Goal: Task Accomplishment & Management: Use online tool/utility

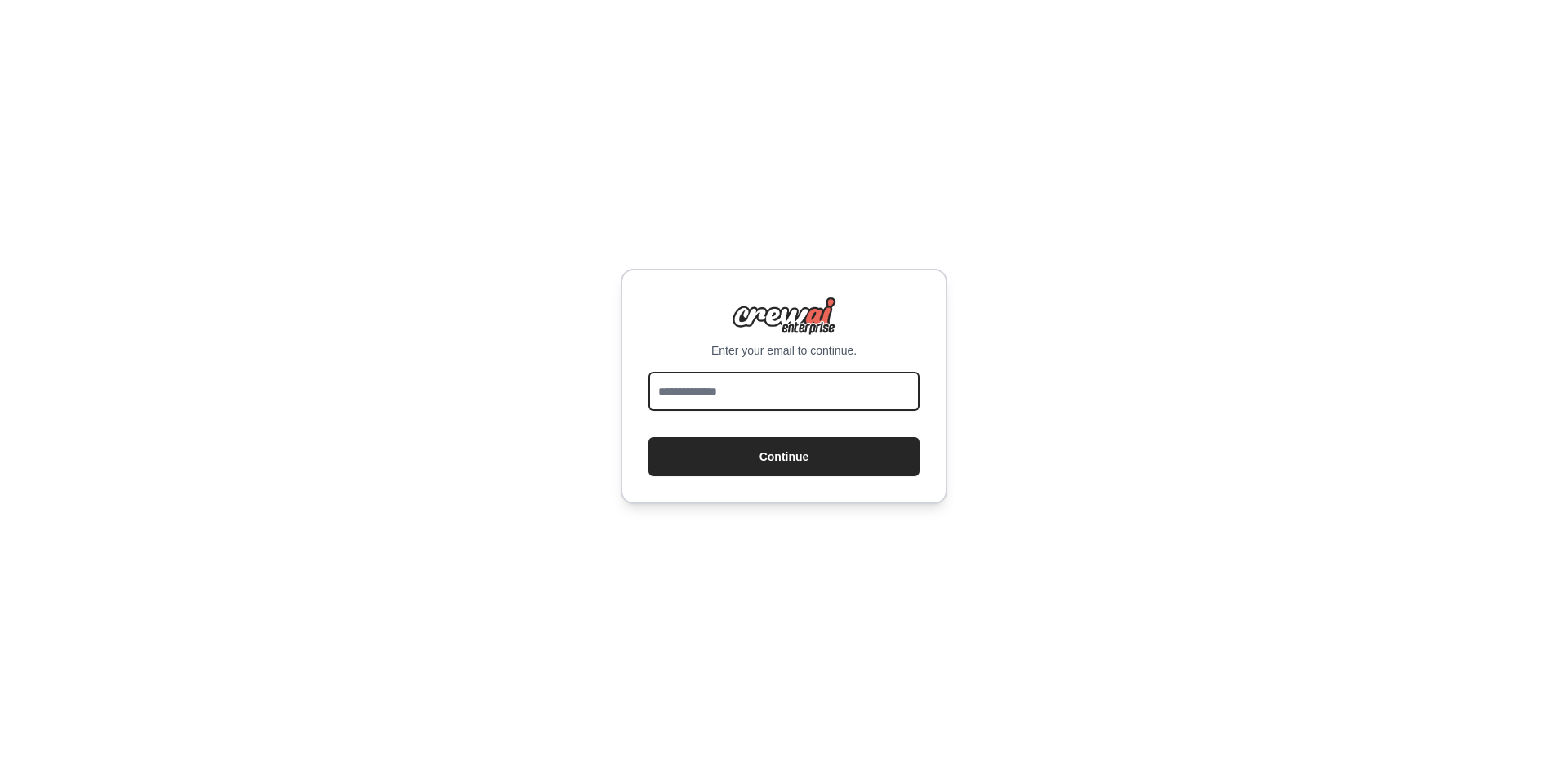
click at [739, 398] on input "email" at bounding box center [784, 391] width 271 height 39
type input "**********"
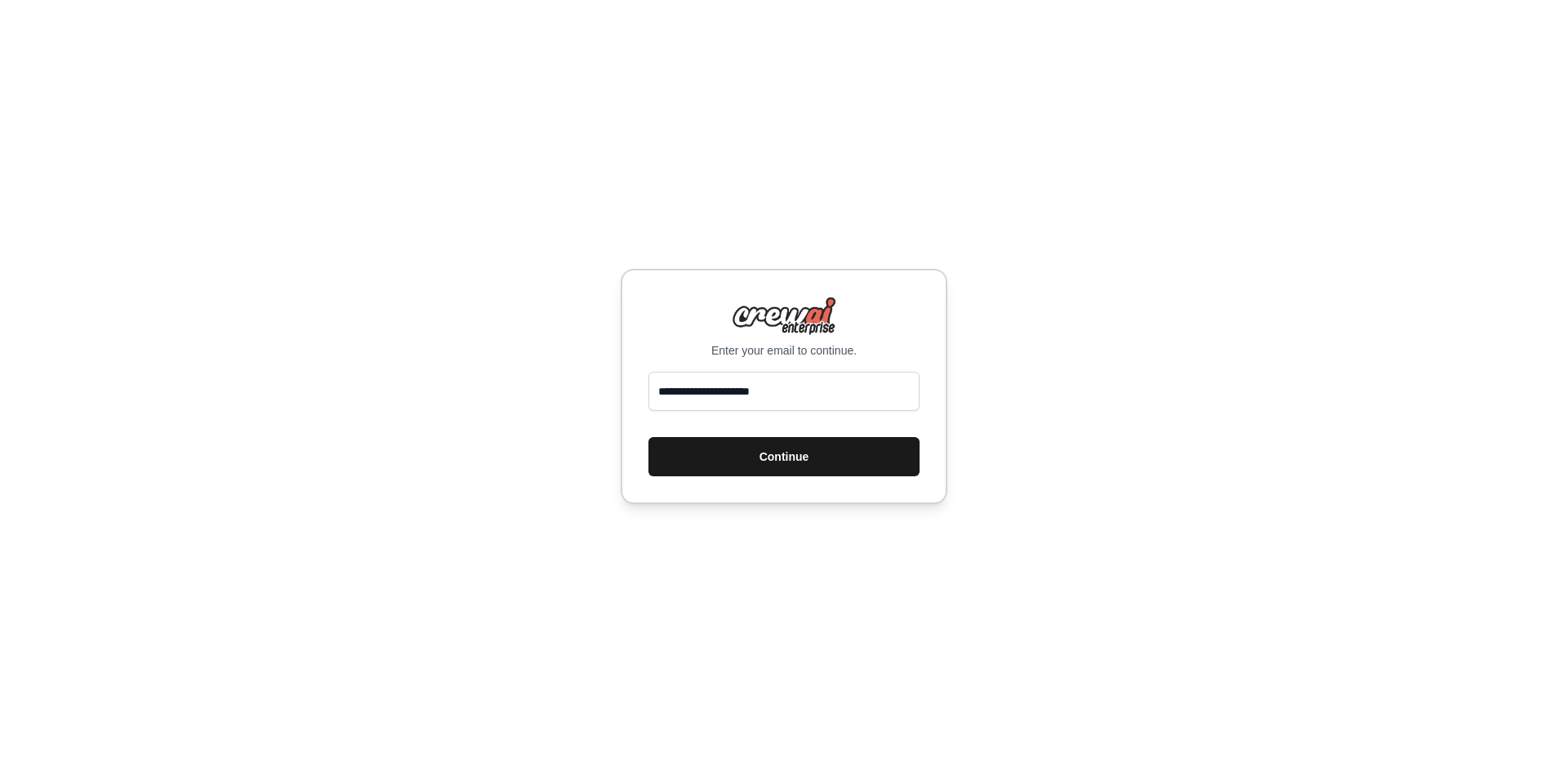
click at [738, 448] on button "Continue" at bounding box center [784, 456] width 271 height 39
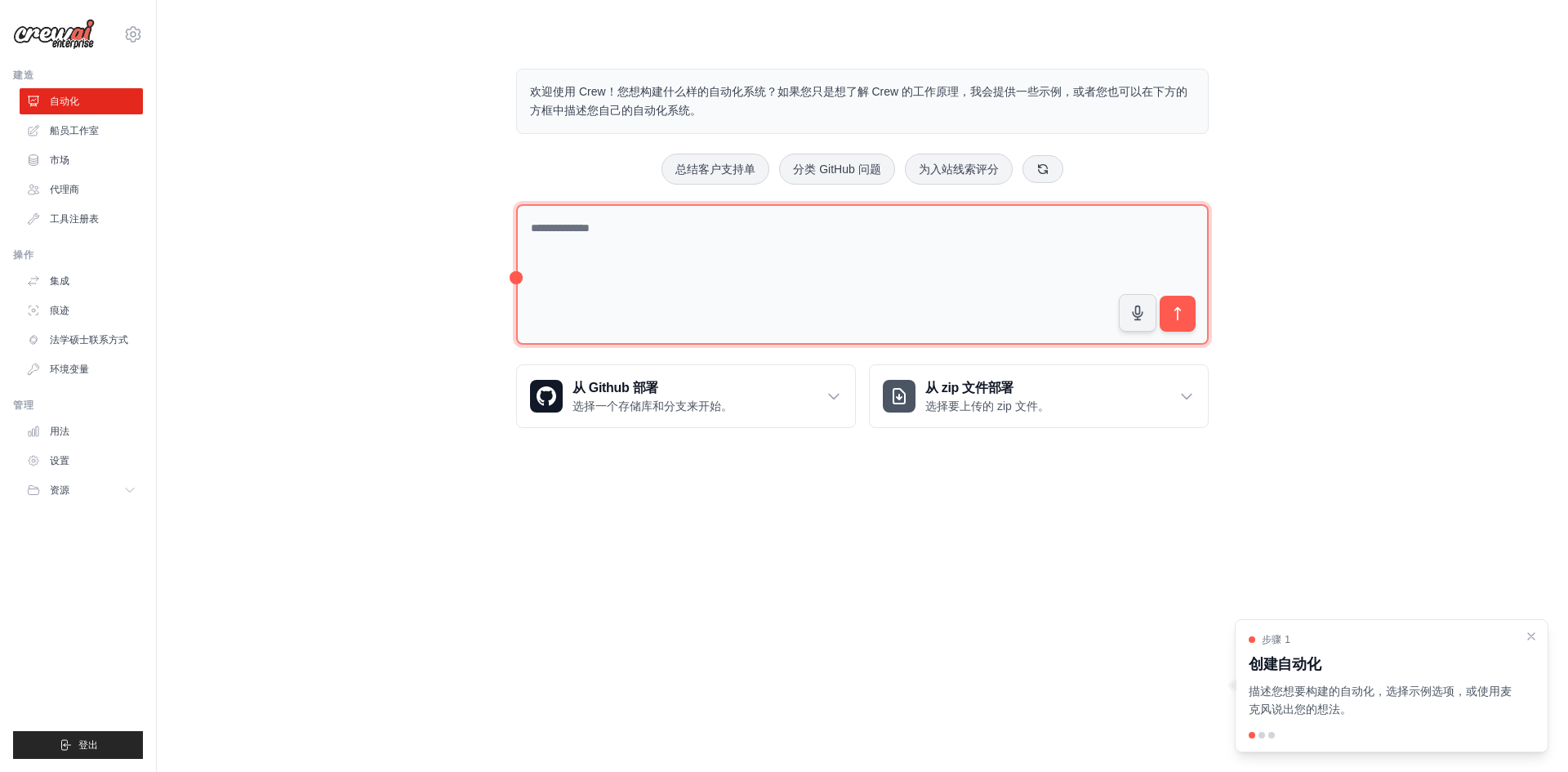
drag, startPoint x: 659, startPoint y: 242, endPoint x: 671, endPoint y: 234, distance: 14.4
click at [660, 242] on textarea at bounding box center [862, 275] width 692 height 141
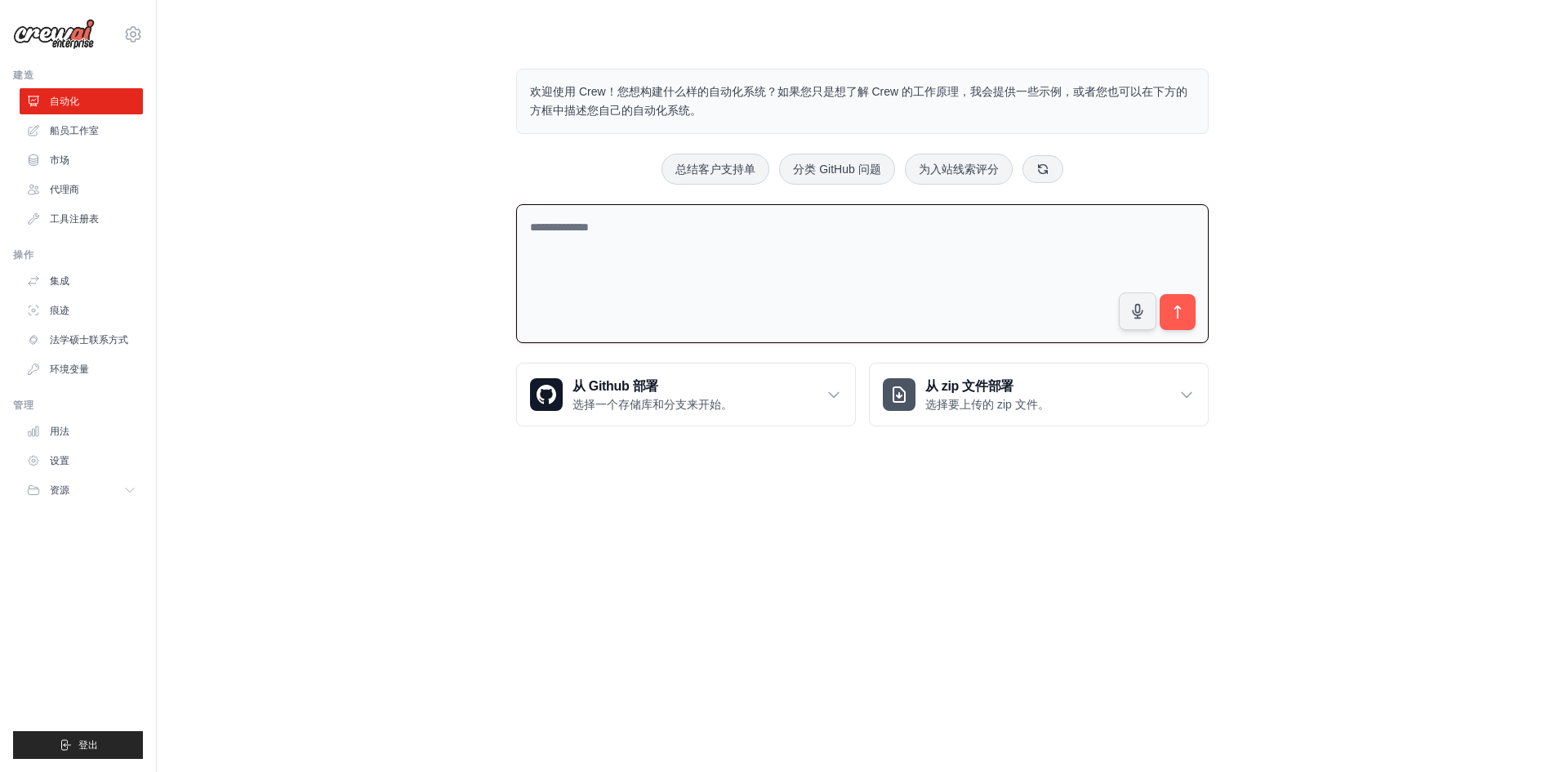
drag, startPoint x: 662, startPoint y: 255, endPoint x: 675, endPoint y: 244, distance: 17.0
click at [663, 254] on textarea at bounding box center [862, 274] width 692 height 139
type textarea "*"
type textarea "**********"
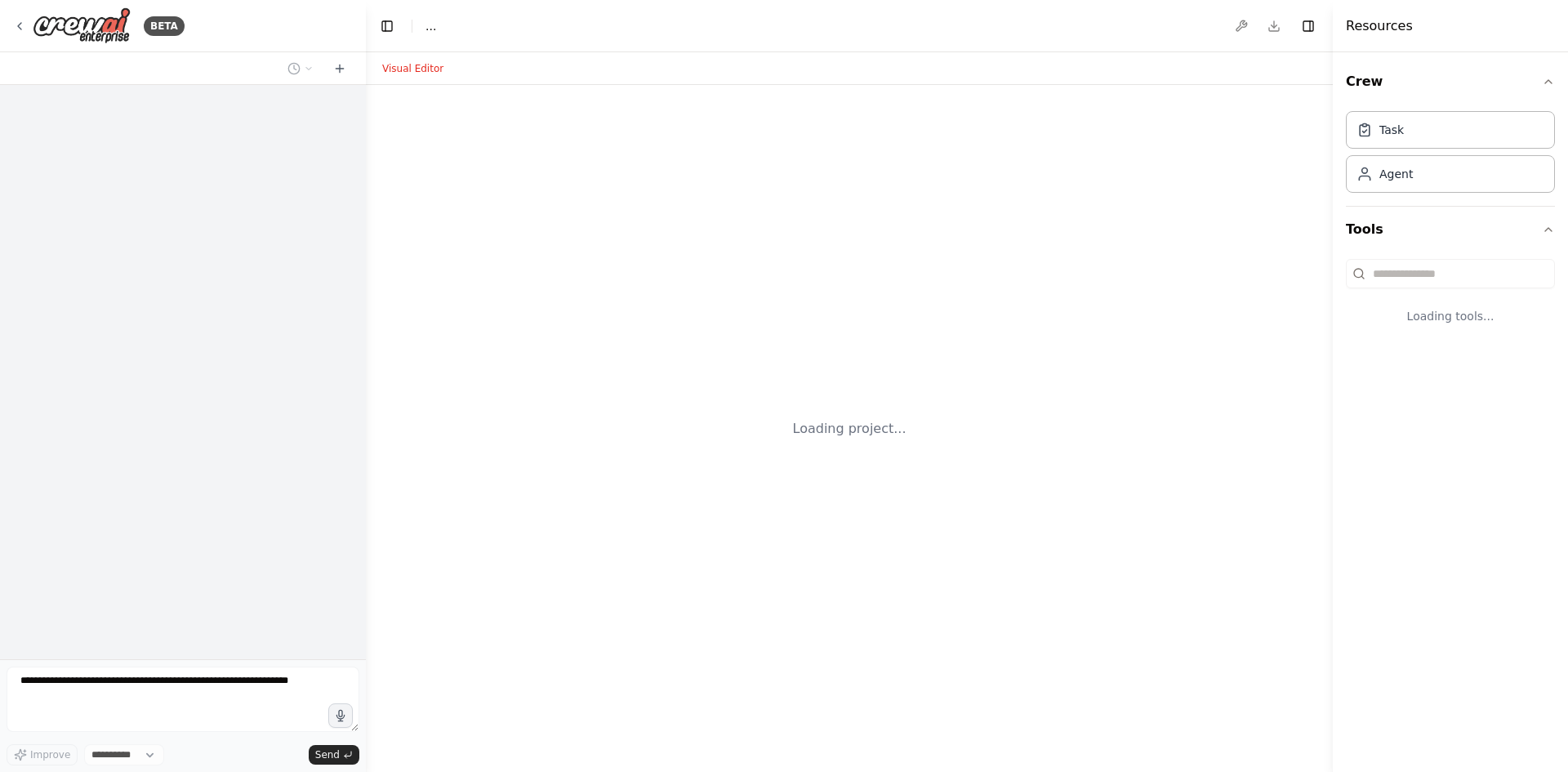
select select "****"
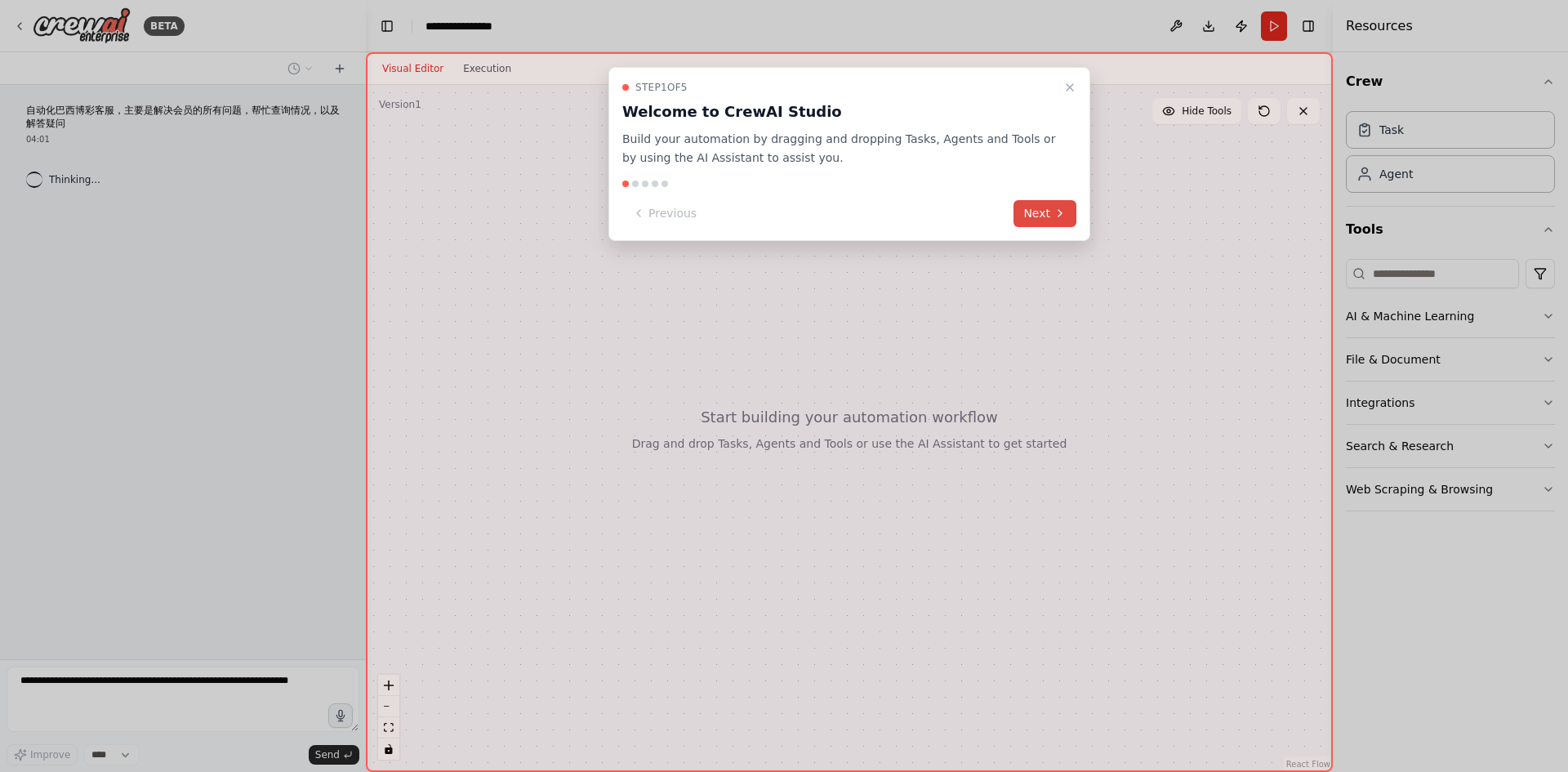
click at [1038, 219] on button "Next" at bounding box center [1045, 213] width 63 height 27
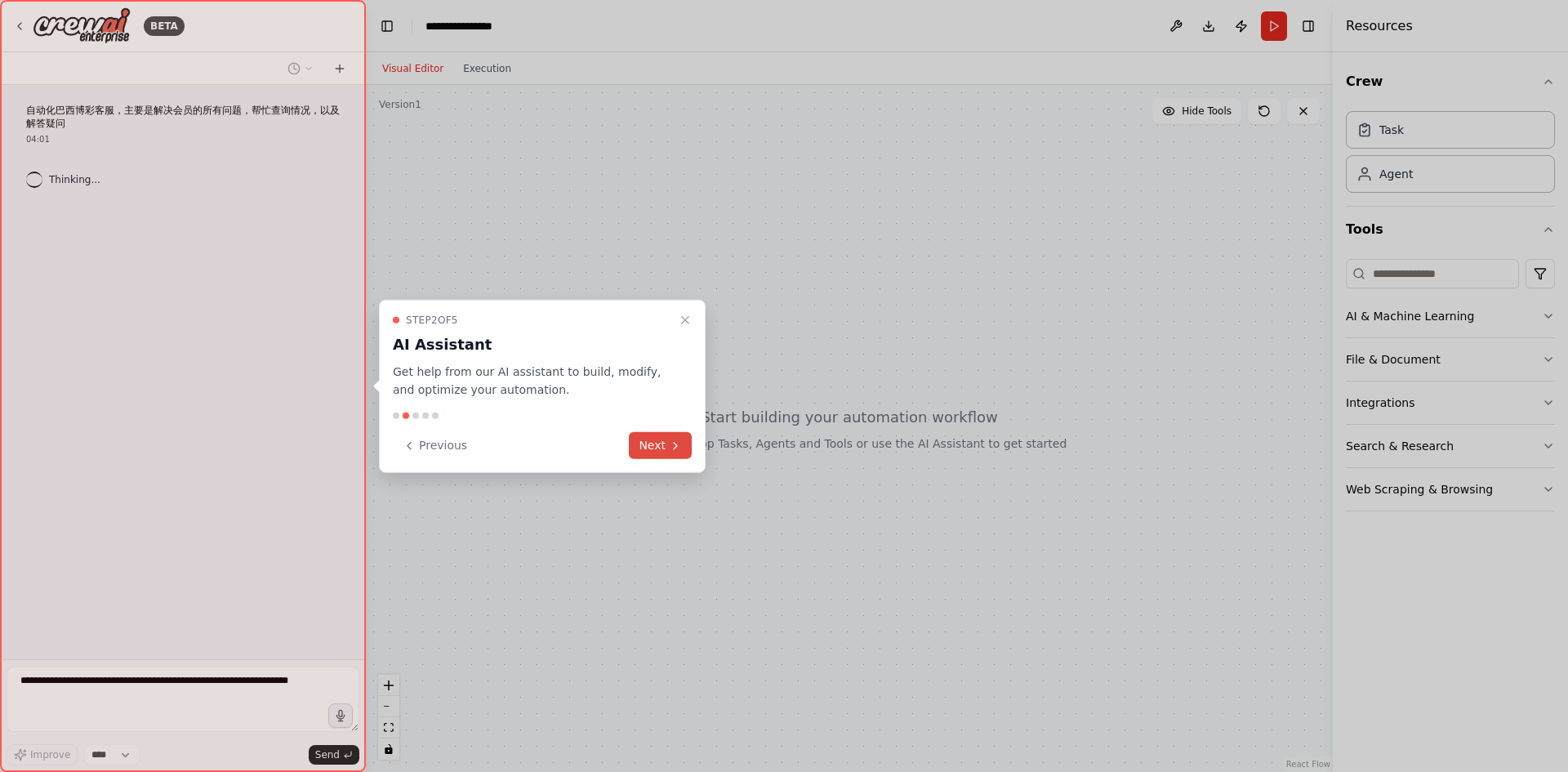
click at [657, 446] on button "Next" at bounding box center [661, 446] width 63 height 27
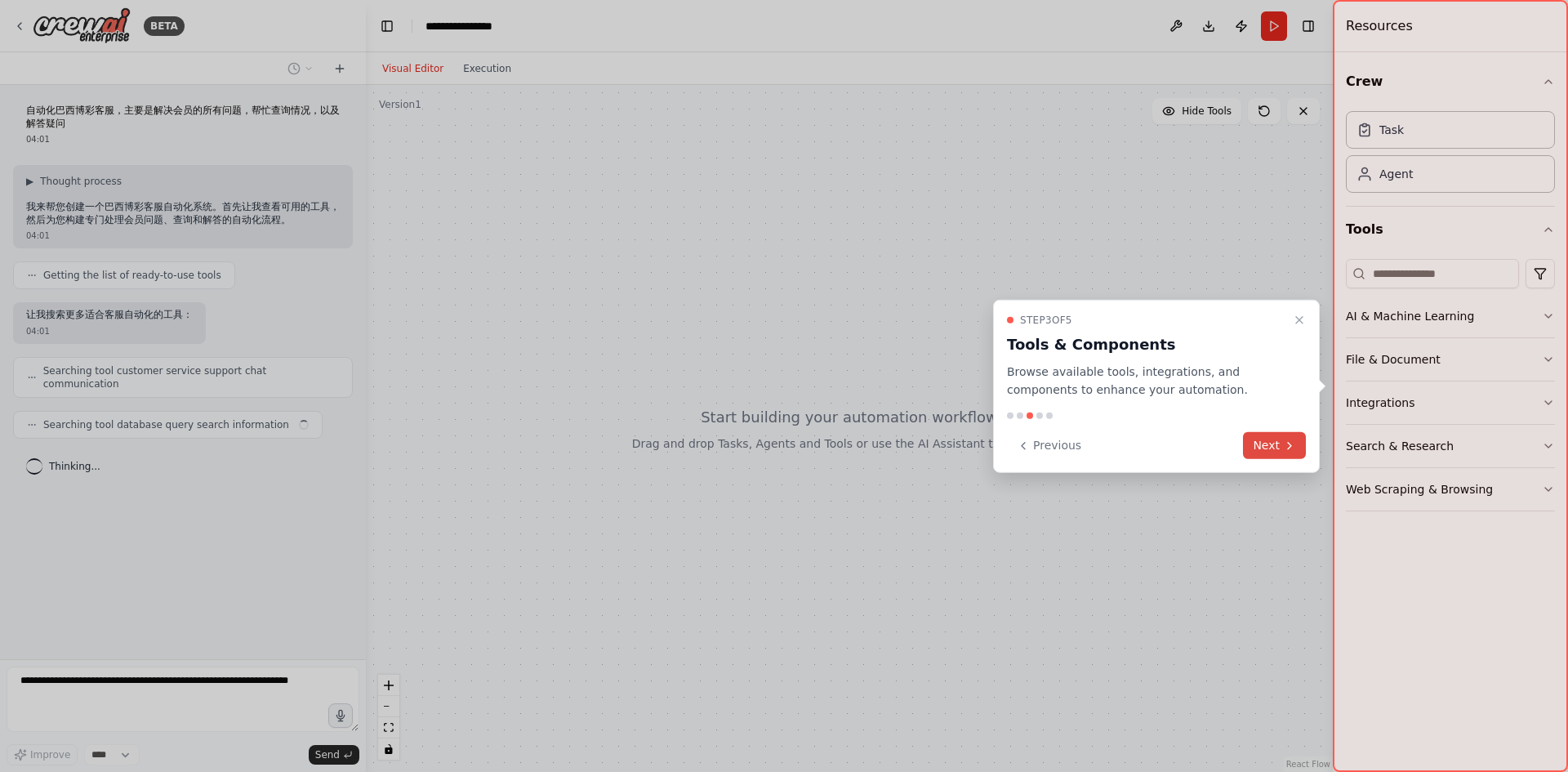
click at [1258, 443] on button "Next" at bounding box center [1275, 446] width 63 height 27
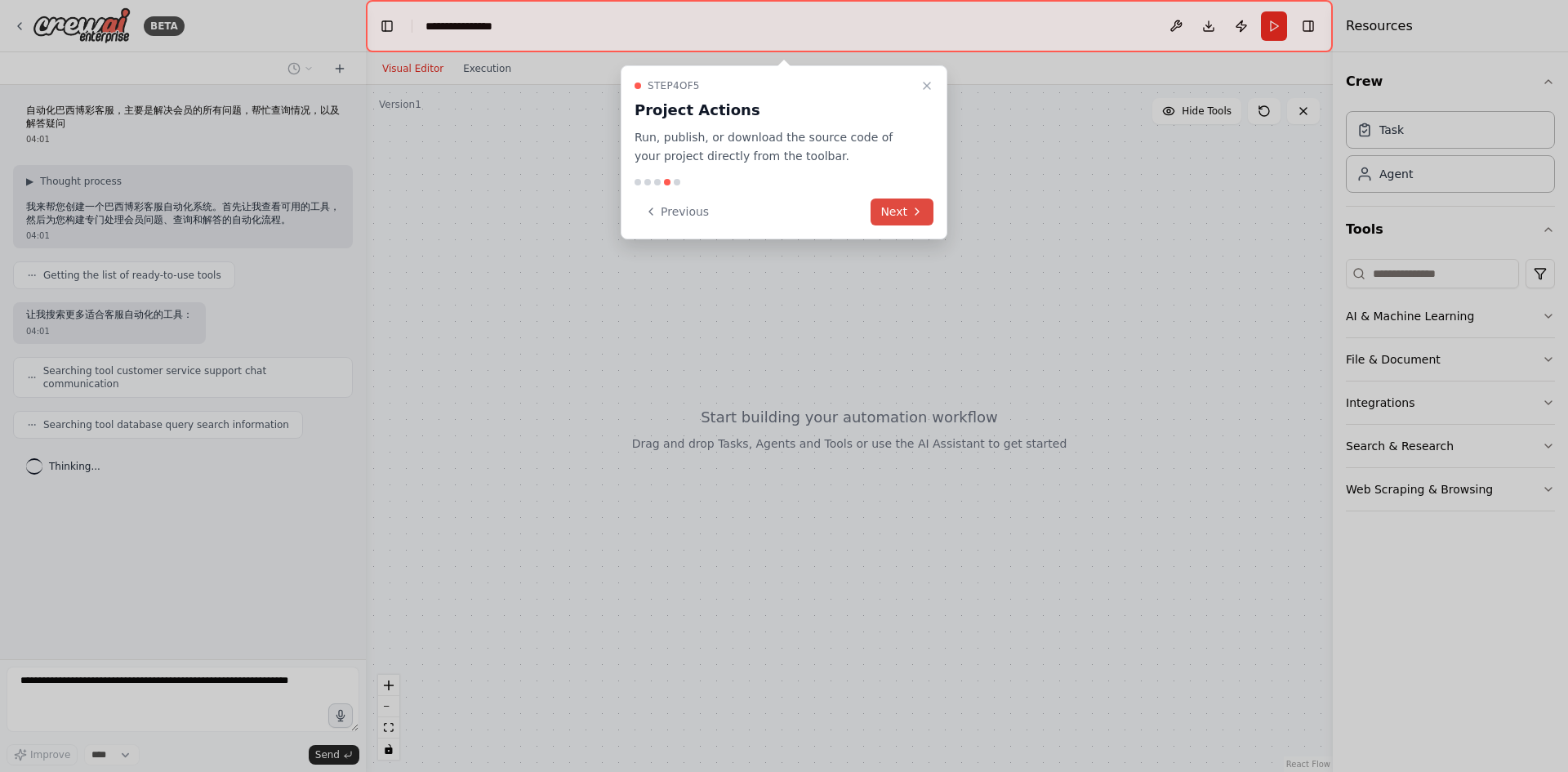
click at [889, 210] on button "Next" at bounding box center [902, 212] width 63 height 27
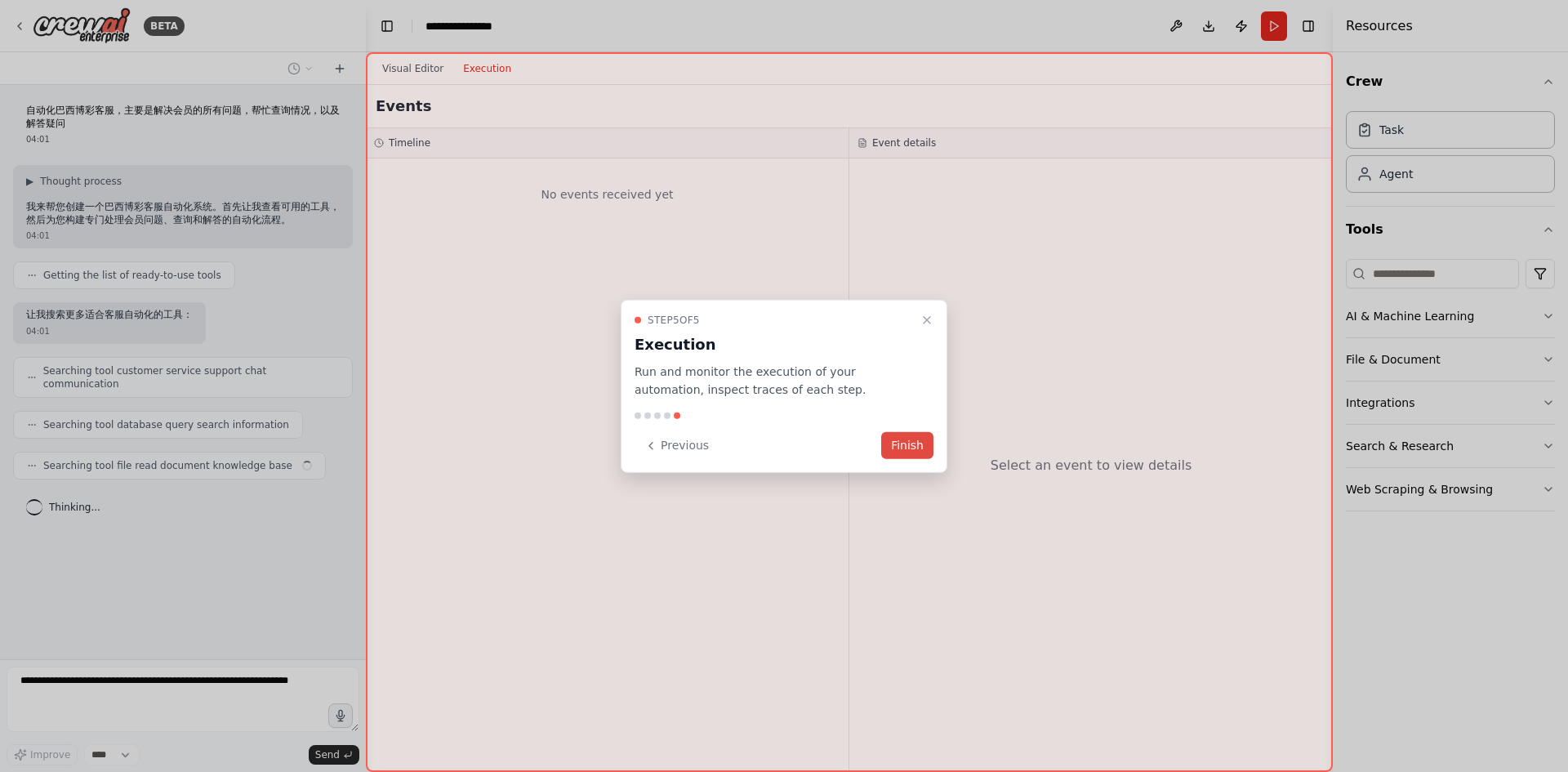
click at [912, 457] on button "Finish" at bounding box center [907, 446] width 52 height 27
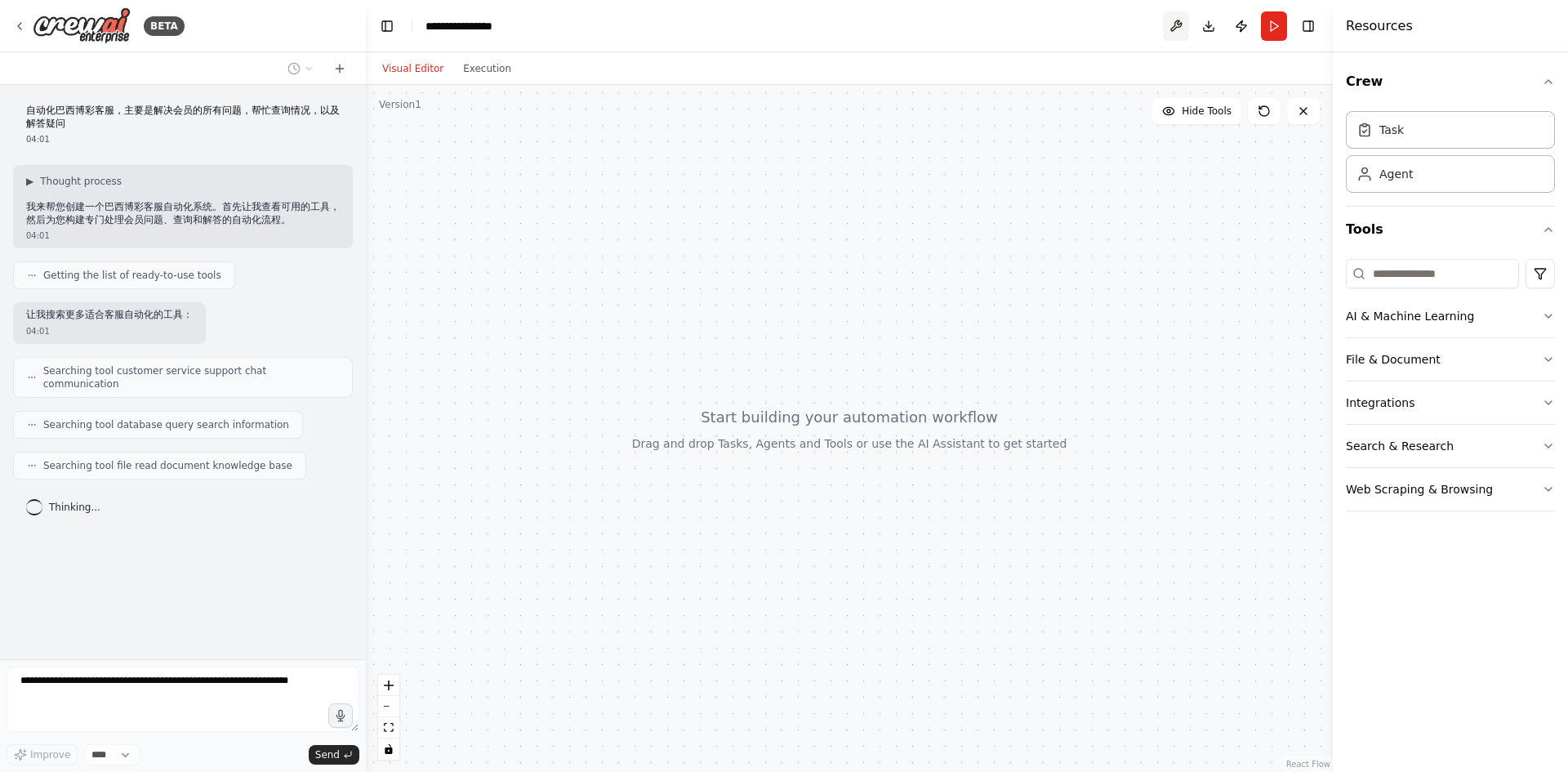
click at [1174, 28] on button at bounding box center [1175, 26] width 26 height 29
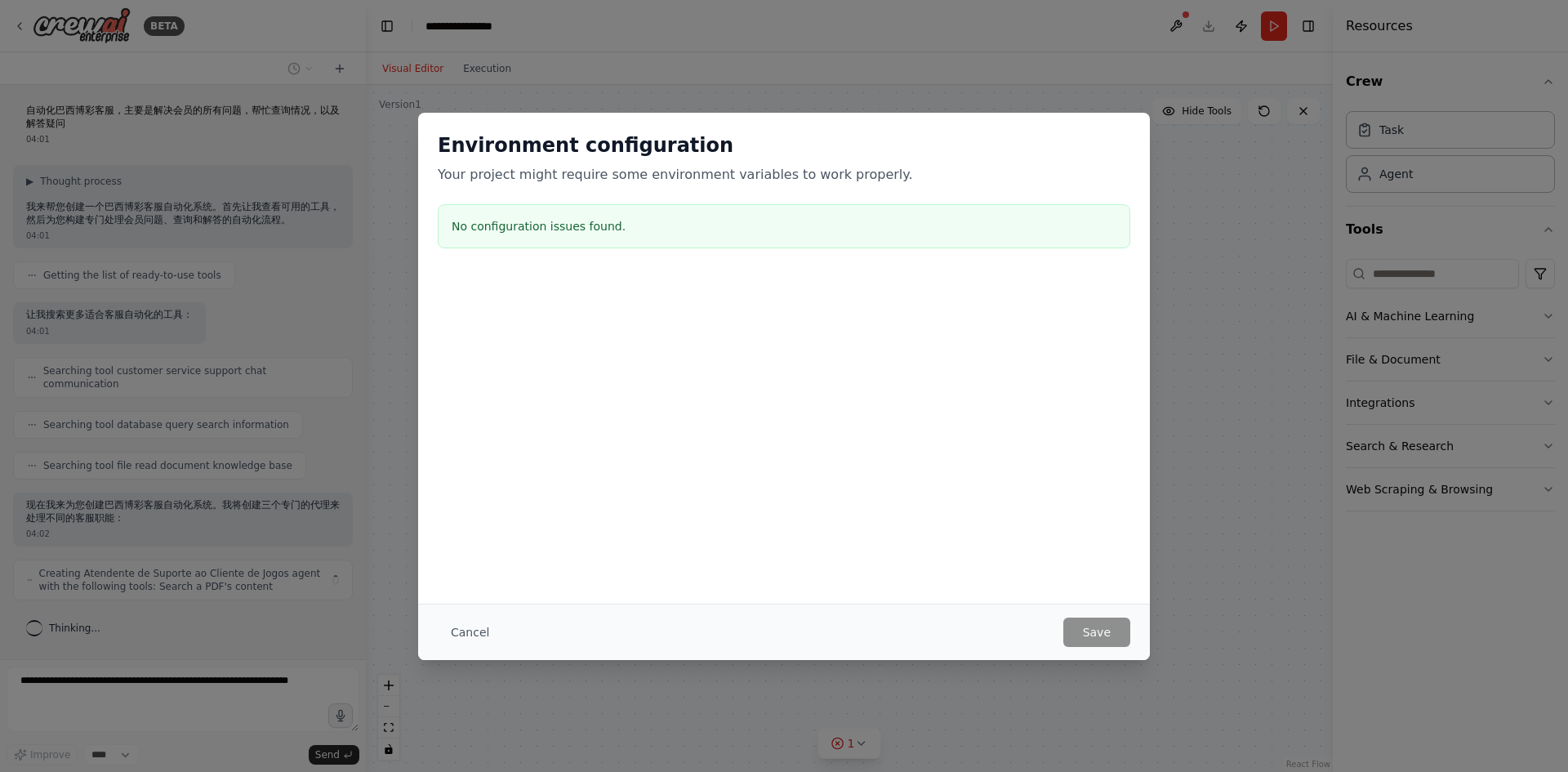
click at [1219, 202] on div "Environment configuration Your project might require some environment variables…" at bounding box center [784, 386] width 1568 height 772
click at [464, 627] on button "Cancel" at bounding box center [470, 632] width 65 height 29
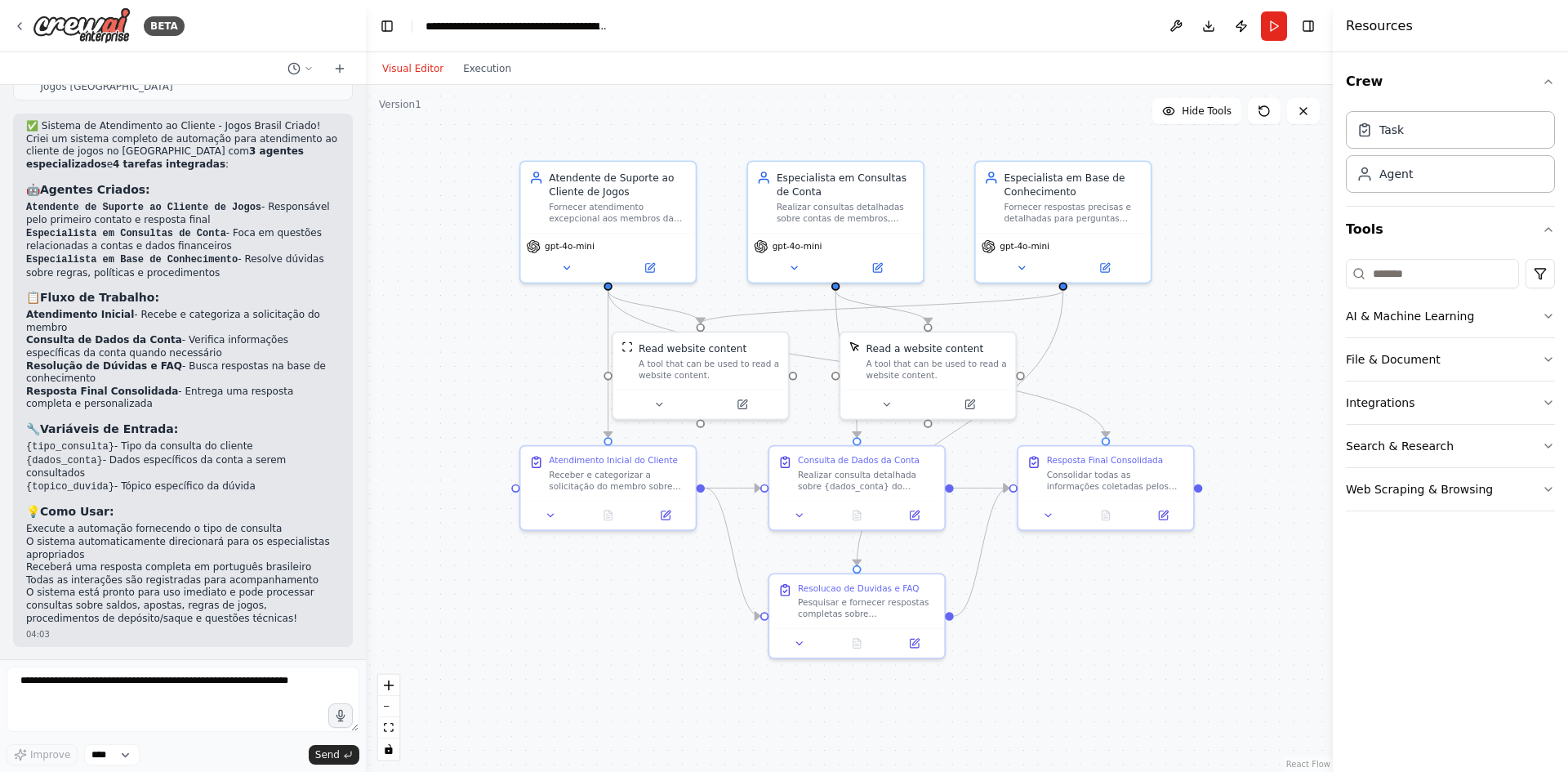
scroll to position [1473, 0]
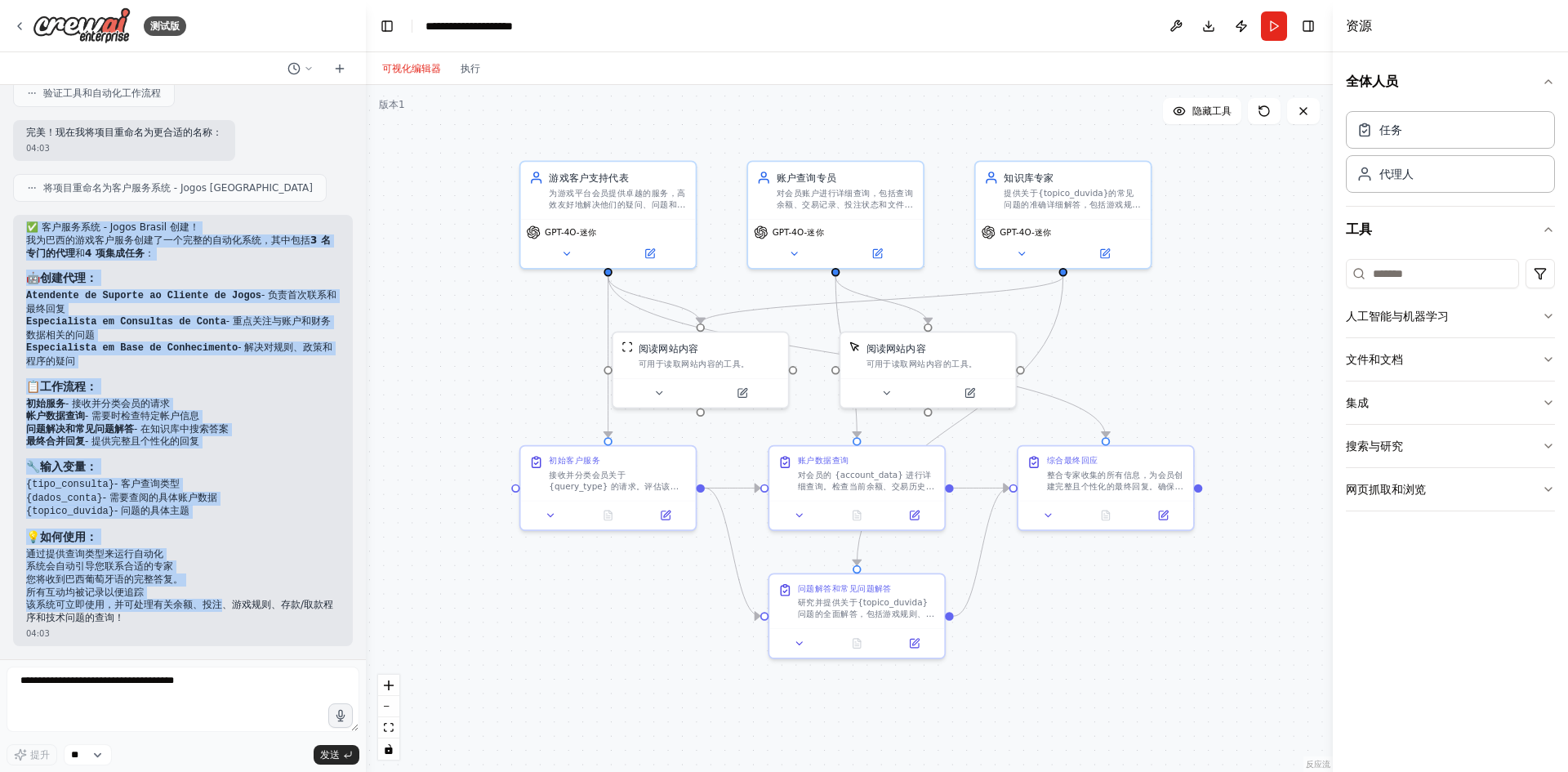
drag, startPoint x: 17, startPoint y: 229, endPoint x: 227, endPoint y: 606, distance: 431.5
click at [227, 606] on div "✅ 客户服务系统 - Jogos Brasil 创建！ 我为巴西的游戏客户服务创建了一个完整的自动化系统，其中包括 3 名专门的代理 和 4 项集成任务 ： …" at bounding box center [183, 431] width 339 height 432
click at [255, 517] on li "{topico_duvida} - 问题的具体主题" at bounding box center [183, 511] width 314 height 14
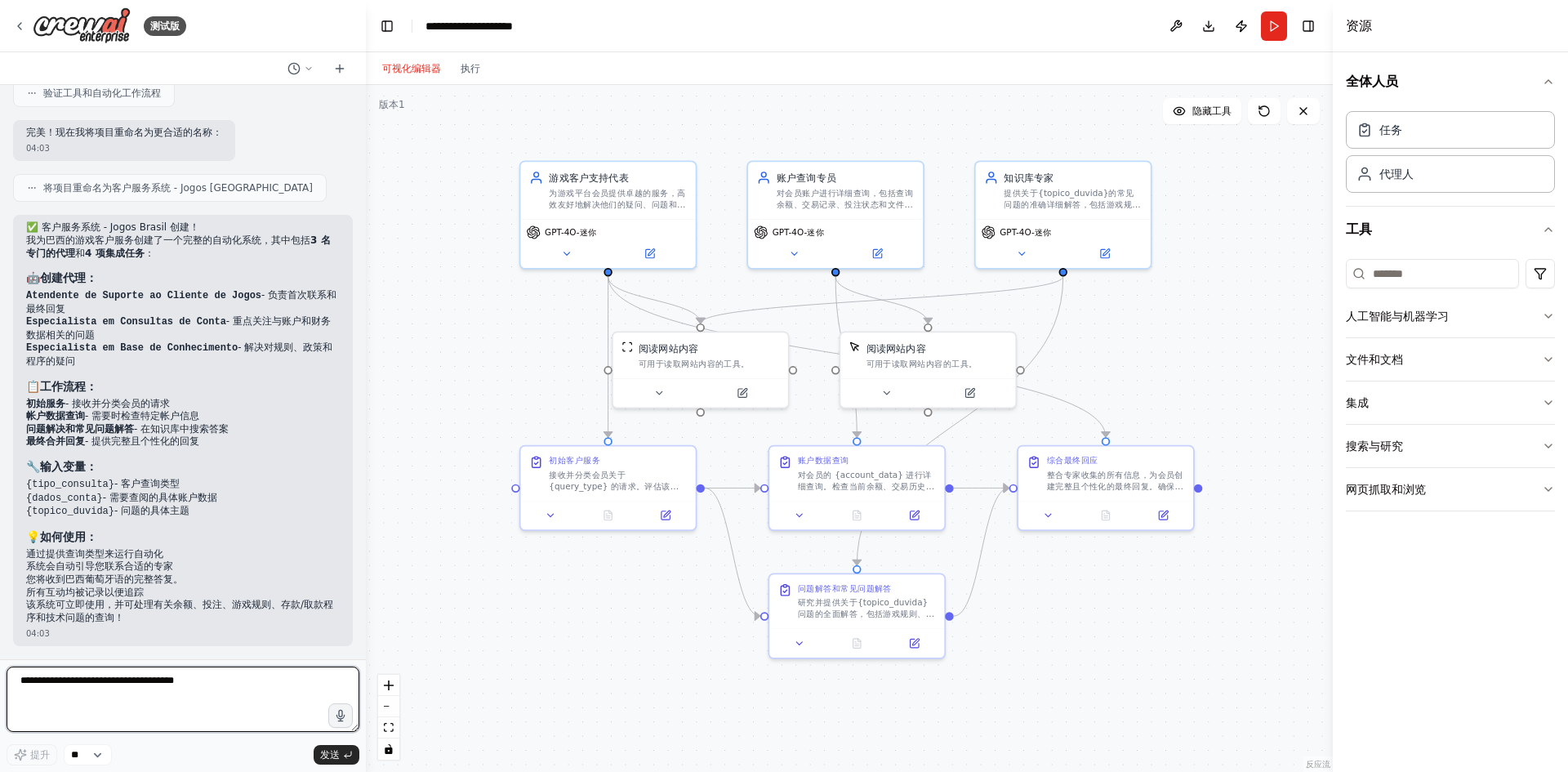
click at [138, 689] on textarea at bounding box center [183, 699] width 353 height 66
click at [169, 726] on textarea at bounding box center [183, 699] width 353 height 66
click at [172, 699] on textarea at bounding box center [183, 699] width 353 height 66
type textarea "*"
type textarea "********"
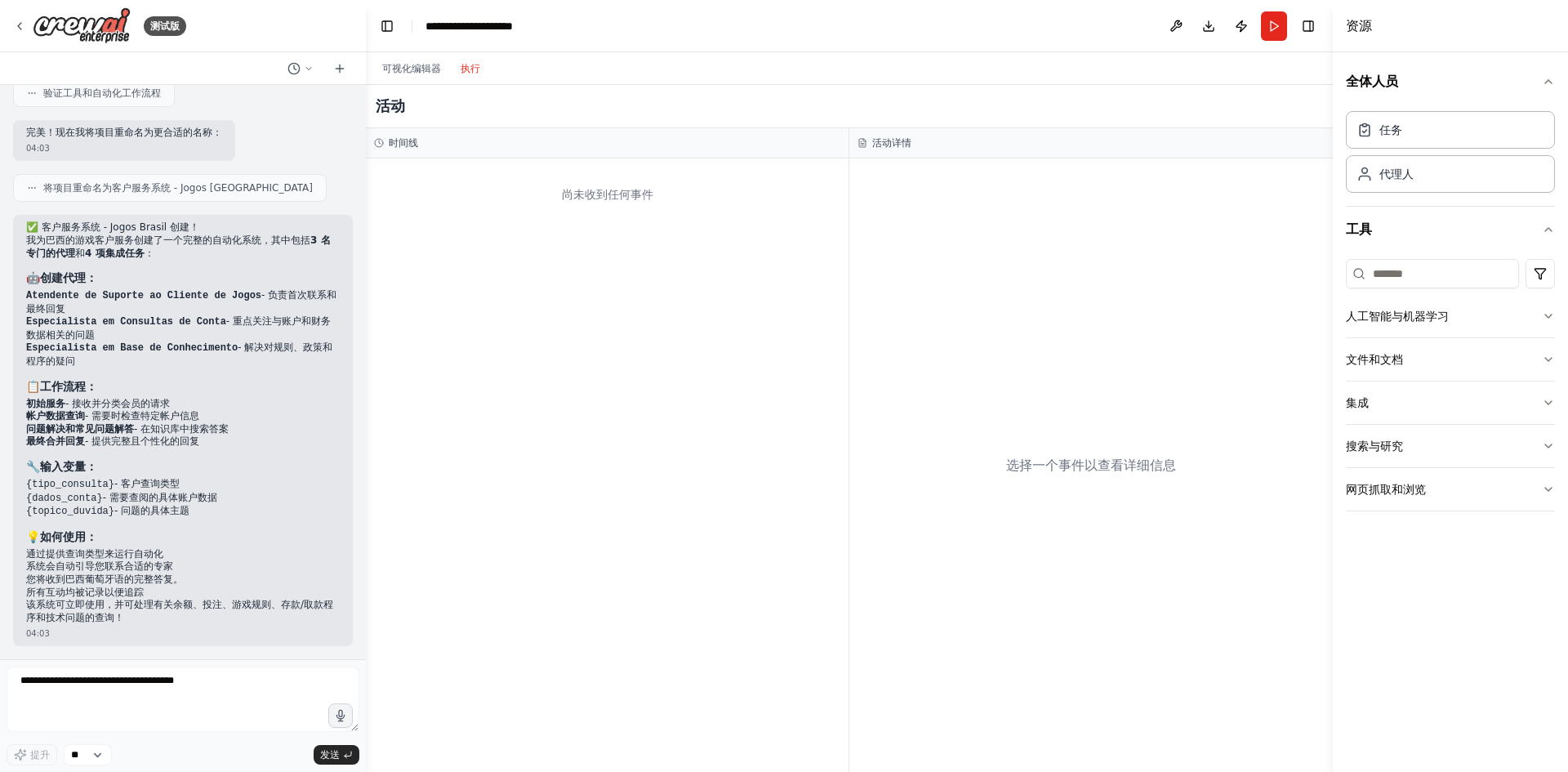
click at [462, 77] on button "执行" at bounding box center [470, 69] width 39 height 20
click at [471, 140] on div "时间线" at bounding box center [608, 143] width 466 height 13
drag, startPoint x: 616, startPoint y: 199, endPoint x: 817, endPoint y: 189, distance: 201.2
click at [618, 201] on font "尚未收到任何事件" at bounding box center [608, 194] width 91 height 13
click at [907, 143] on font "活动详情" at bounding box center [891, 143] width 39 height 12
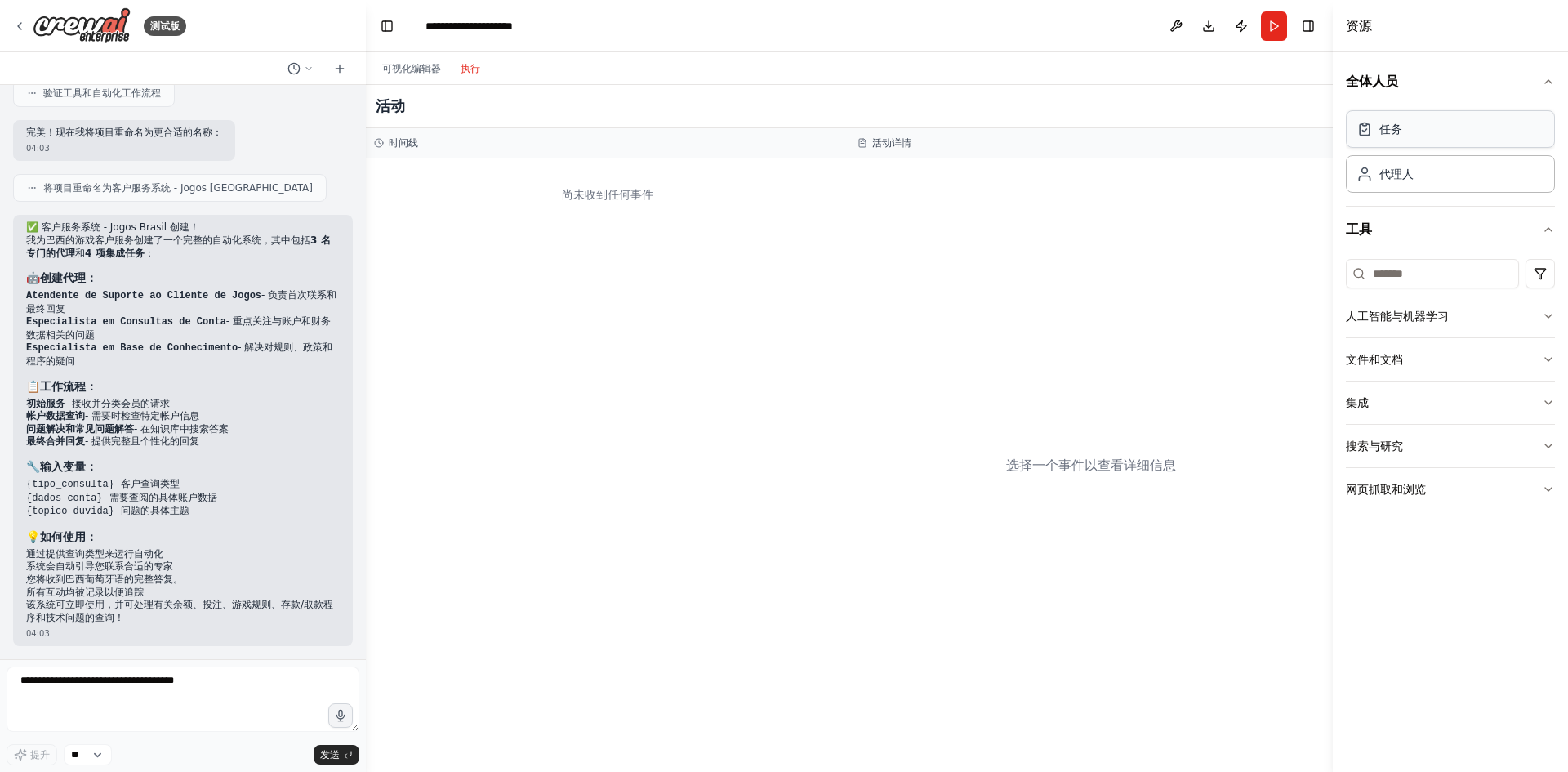
click at [1461, 135] on div "任务" at bounding box center [1451, 129] width 209 height 37
click at [1470, 169] on div "代理人" at bounding box center [1451, 173] width 209 height 37
click at [414, 57] on div "可视化编辑器 执行" at bounding box center [432, 68] width 118 height 32
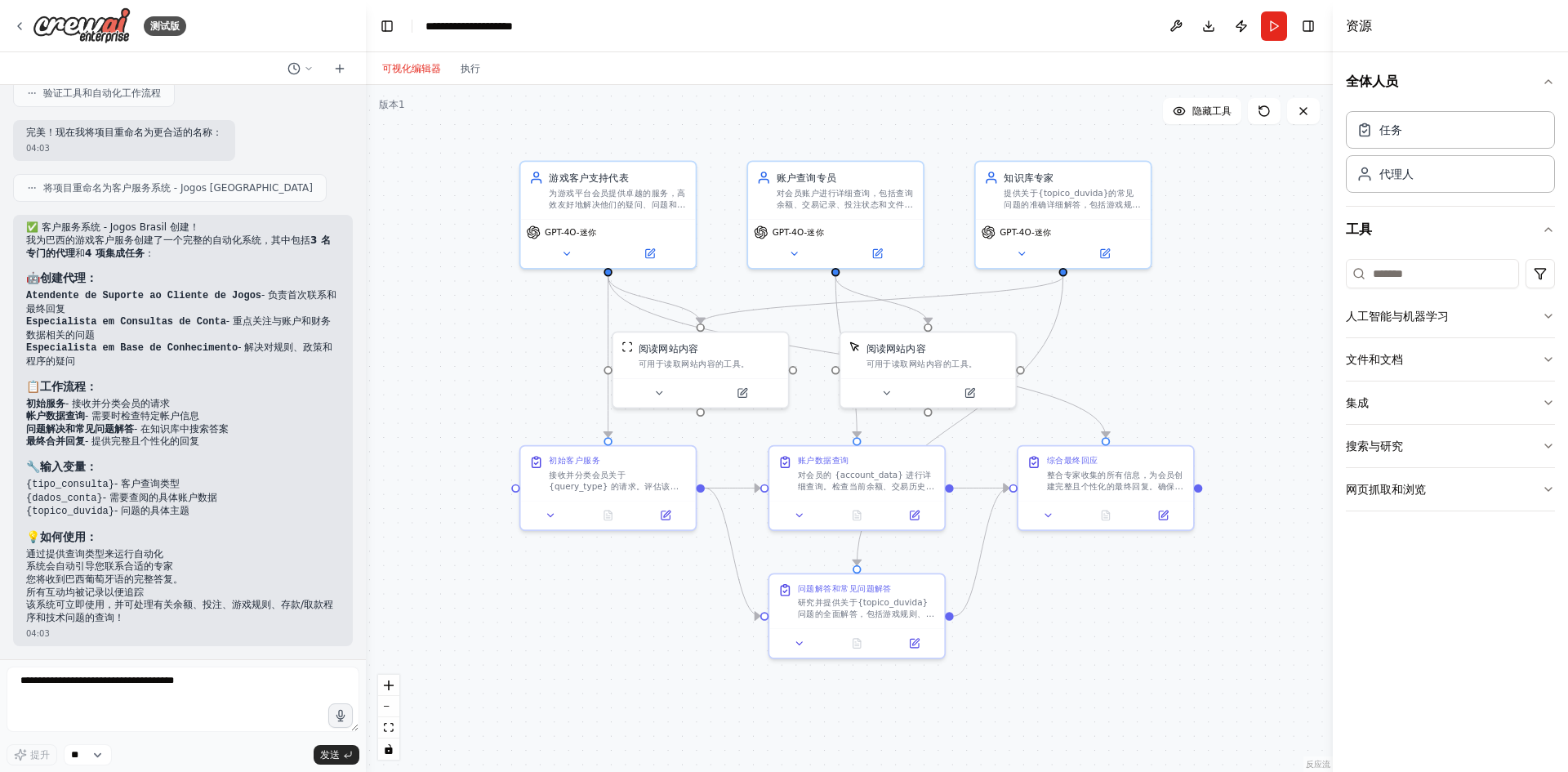
click at [421, 68] on font "可视化编辑器" at bounding box center [412, 69] width 59 height 12
click at [148, 688] on textarea at bounding box center [183, 699] width 353 height 66
type textarea "*"
type textarea "*********"
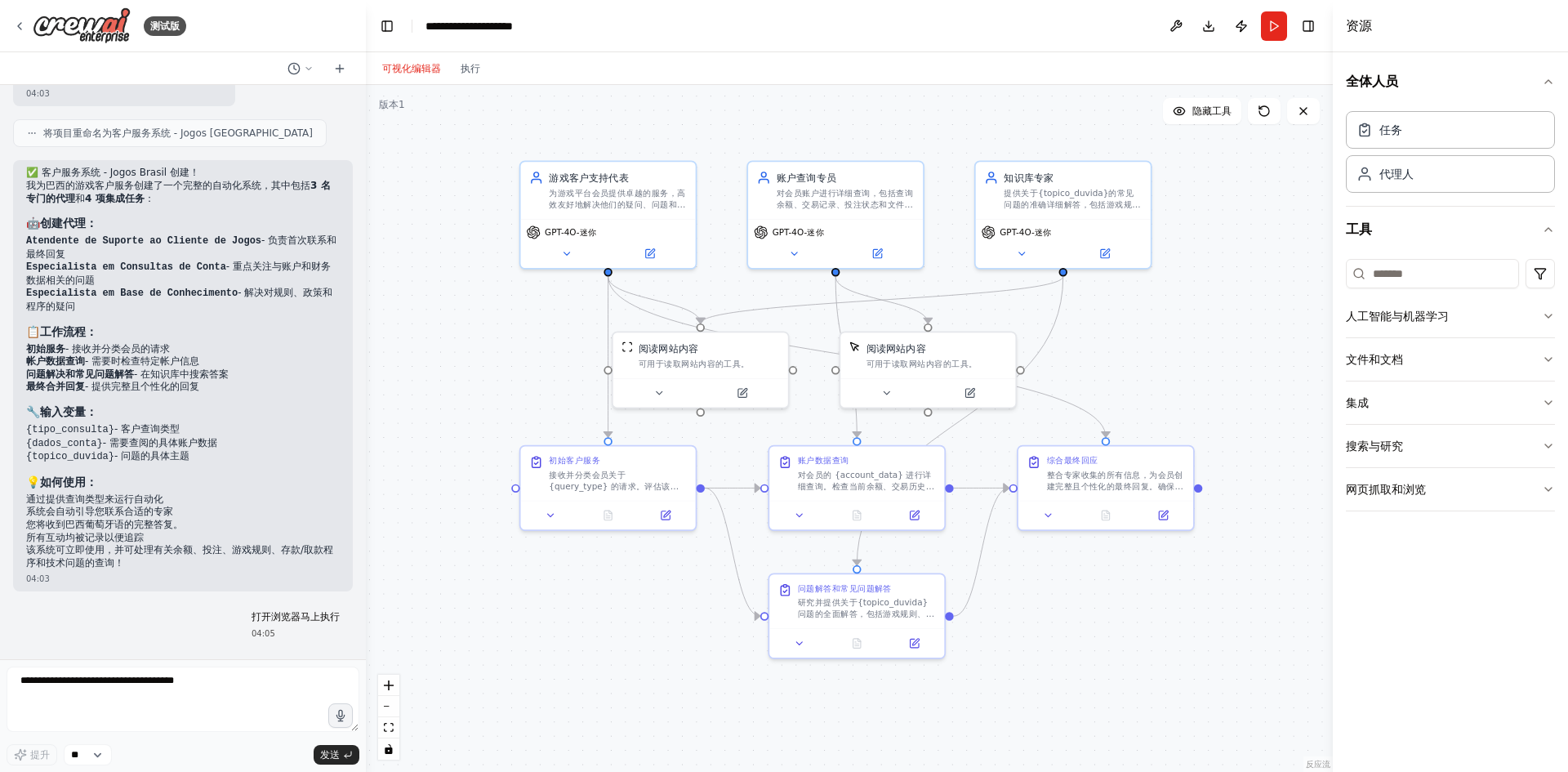
scroll to position [1570, 0]
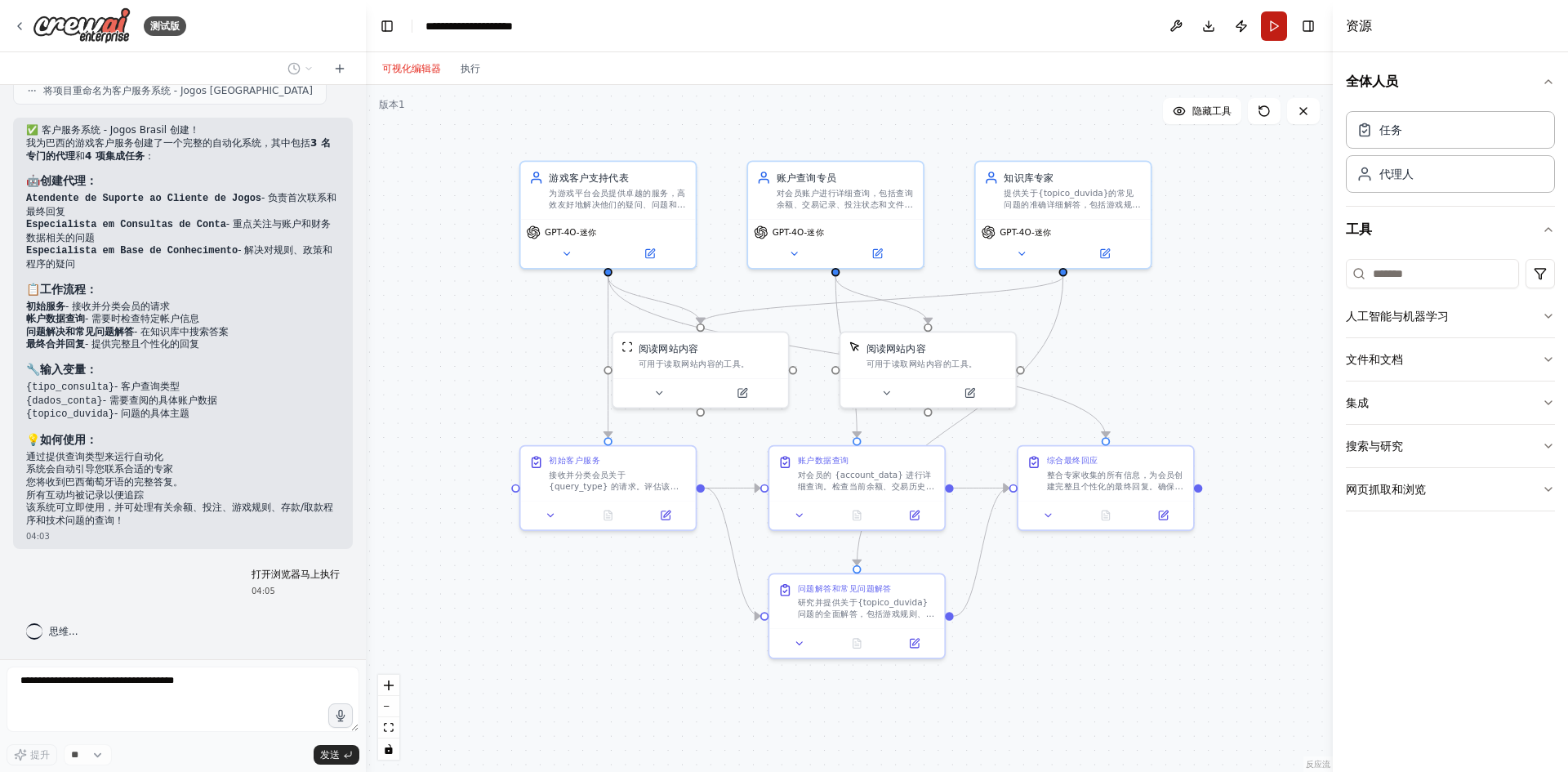
click at [1282, 23] on button "跑步" at bounding box center [1273, 26] width 26 height 29
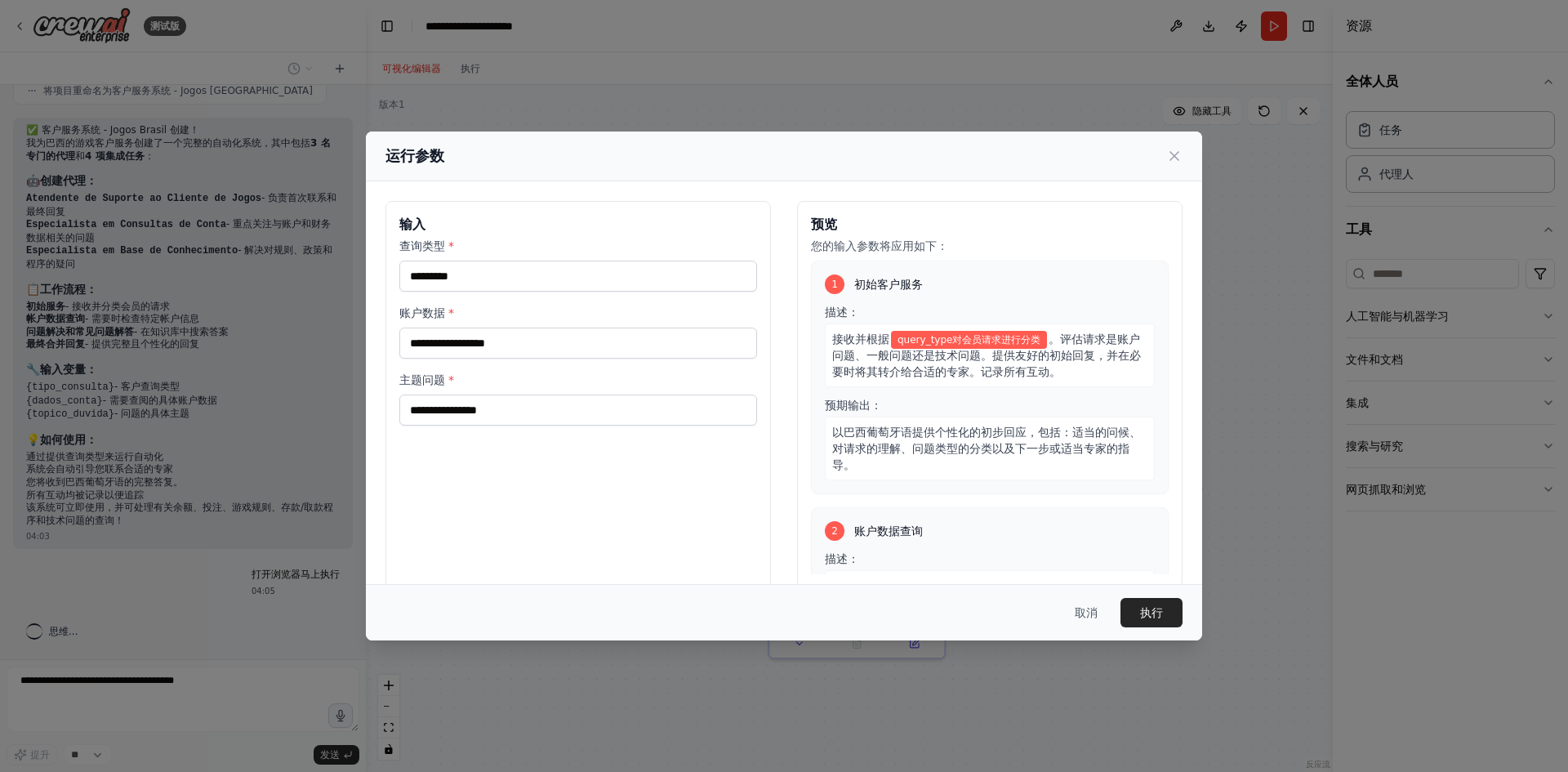
click at [436, 247] on font "查询类型" at bounding box center [422, 246] width 46 height 13
click at [436, 261] on input "查询类型 *" at bounding box center [578, 276] width 358 height 31
click at [454, 263] on input "查询类型 *" at bounding box center [578, 276] width 358 height 31
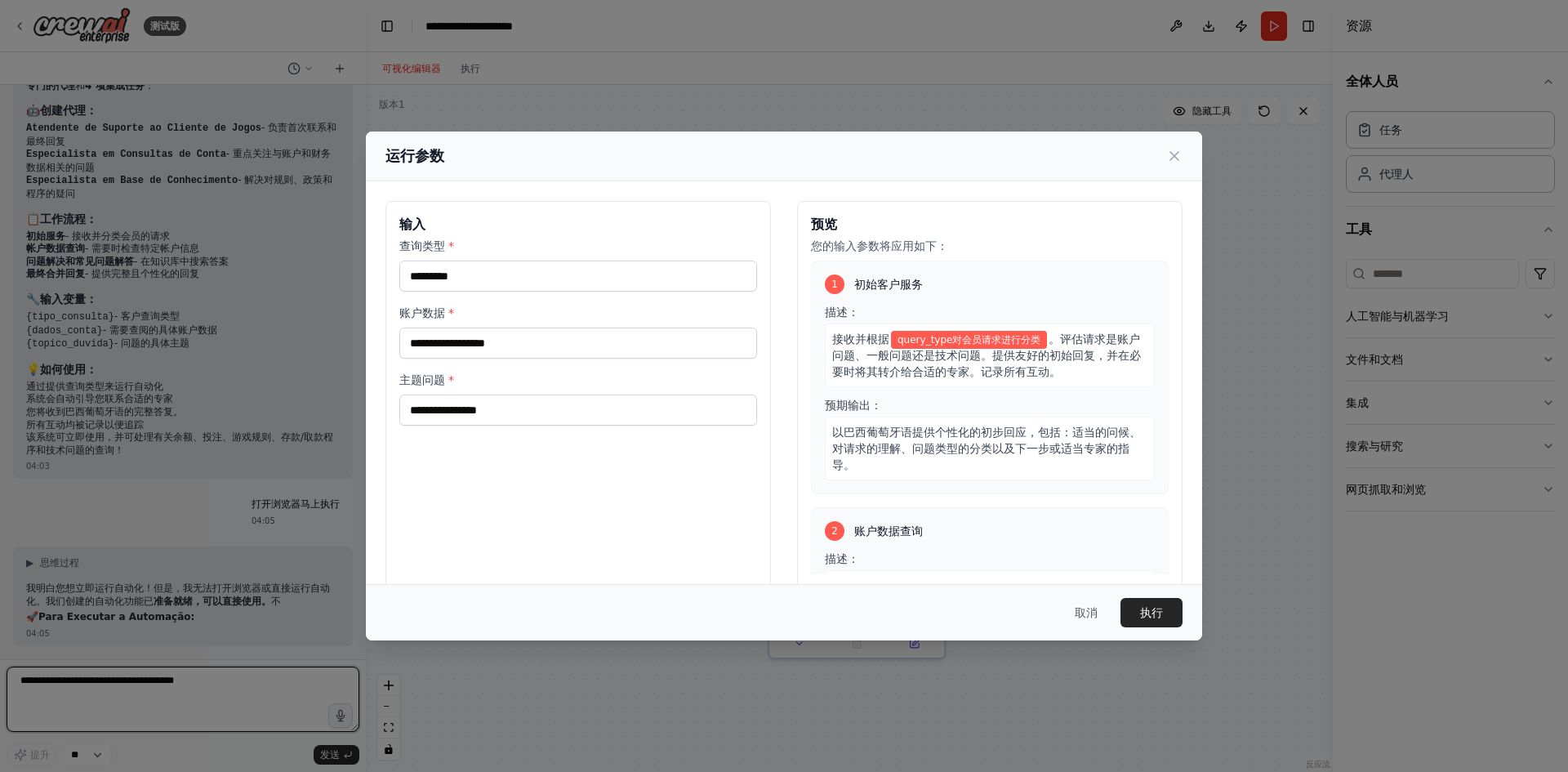
scroll to position [1653, 0]
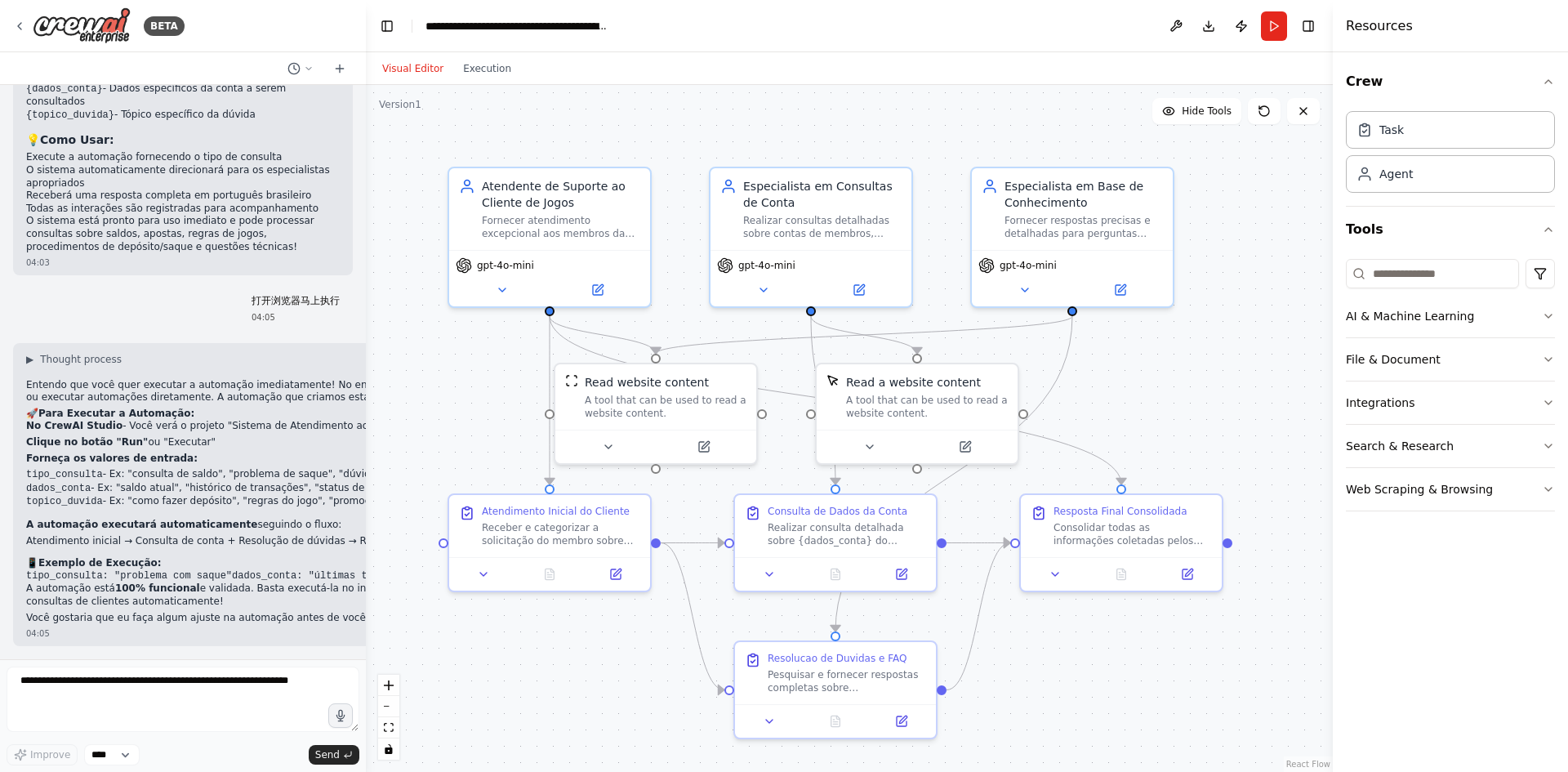
scroll to position [1869, 0]
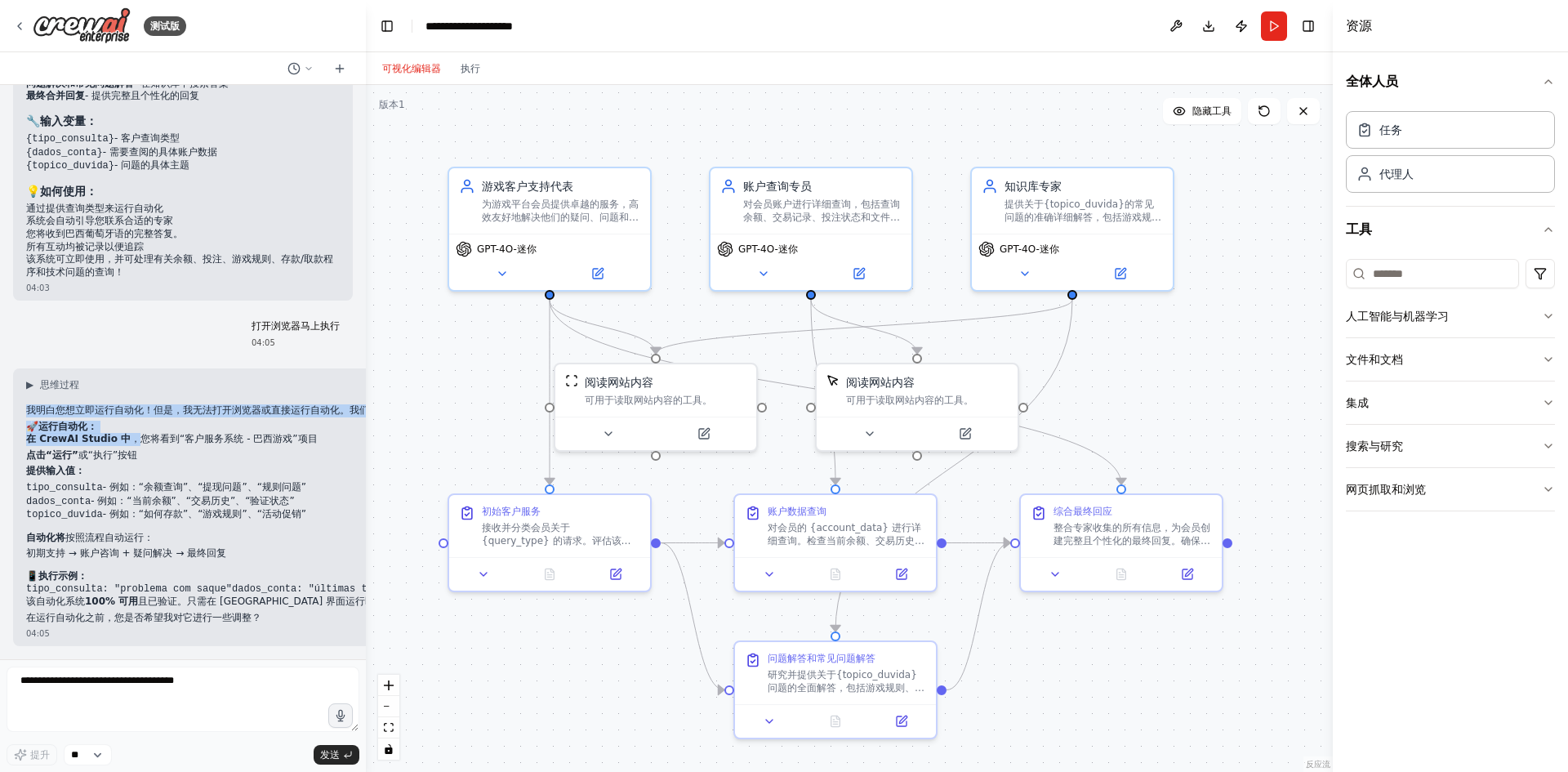
drag, startPoint x: 28, startPoint y: 361, endPoint x: 149, endPoint y: 397, distance: 126.2
click at [130, 396] on div "▶ 思维过程 我明白您想立即运行自动化！但是，我无法打开浏览器或直接运行自动化。我们创建的自动化已准备好在 CrewAI Studio 中 使用。 🚀 运行自…" at bounding box center [338, 507] width 649 height 278
click at [198, 433] on font "，您将看到“客户服务系统 - 巴西游戏”项目" at bounding box center [223, 439] width 186 height 12
click at [552, 546] on div "初始客户服务 接收并分类会员关于 {query_type} 的请求。评估该请求是账户问题、一般问题还是技术问题。提供友好的初始回复，并在必要时将请求转交给合适…" at bounding box center [550, 522] width 201 height 62
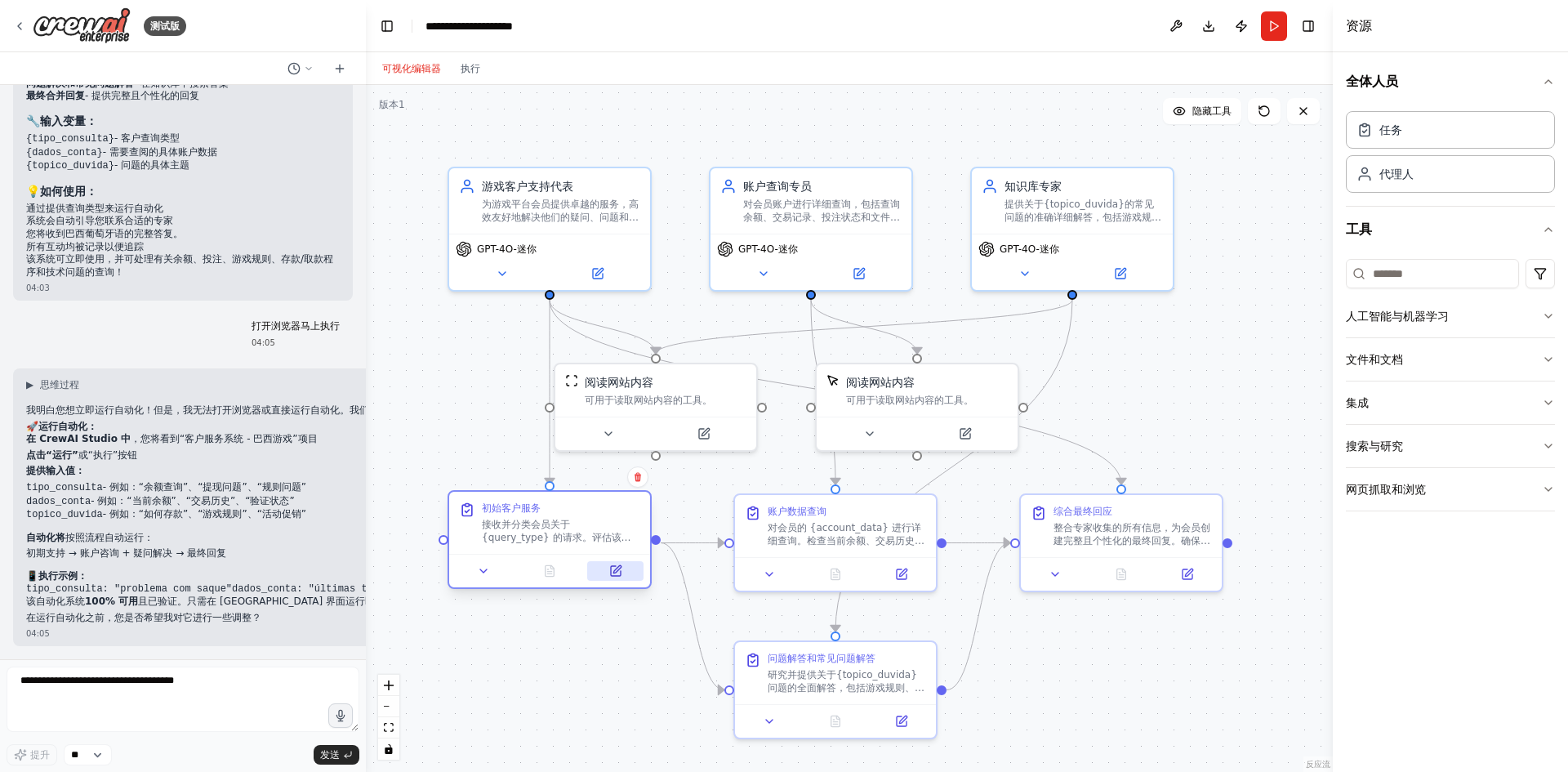
click at [602, 577] on button at bounding box center [616, 571] width 56 height 20
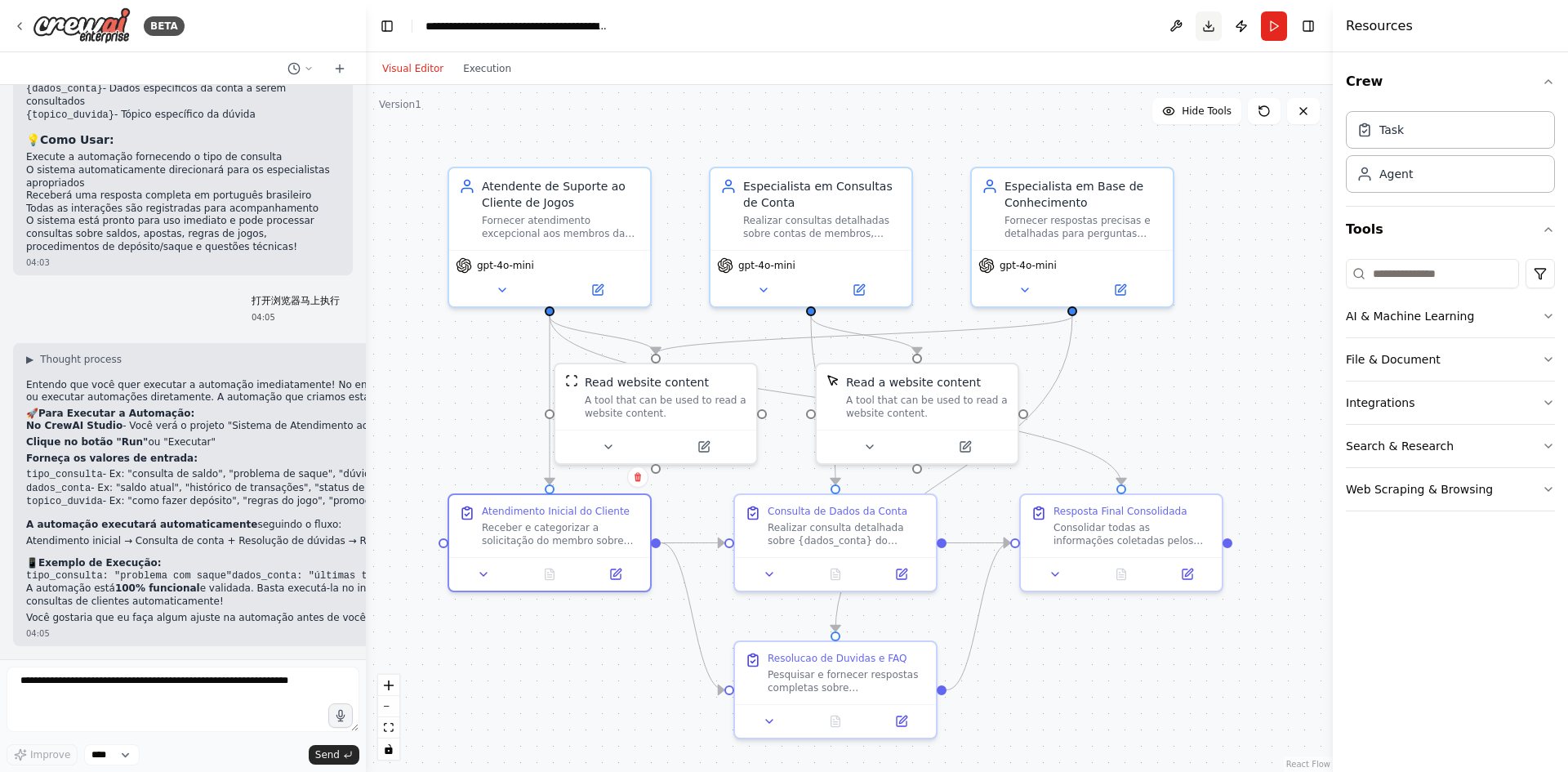
click at [1210, 26] on button "Download" at bounding box center [1209, 26] width 26 height 29
drag, startPoint x: 1012, startPoint y: 30, endPoint x: 1022, endPoint y: 31, distance: 10.0
click at [1012, 30] on header "**********" at bounding box center [849, 26] width 967 height 52
click at [208, 690] on textarea at bounding box center [183, 699] width 353 height 66
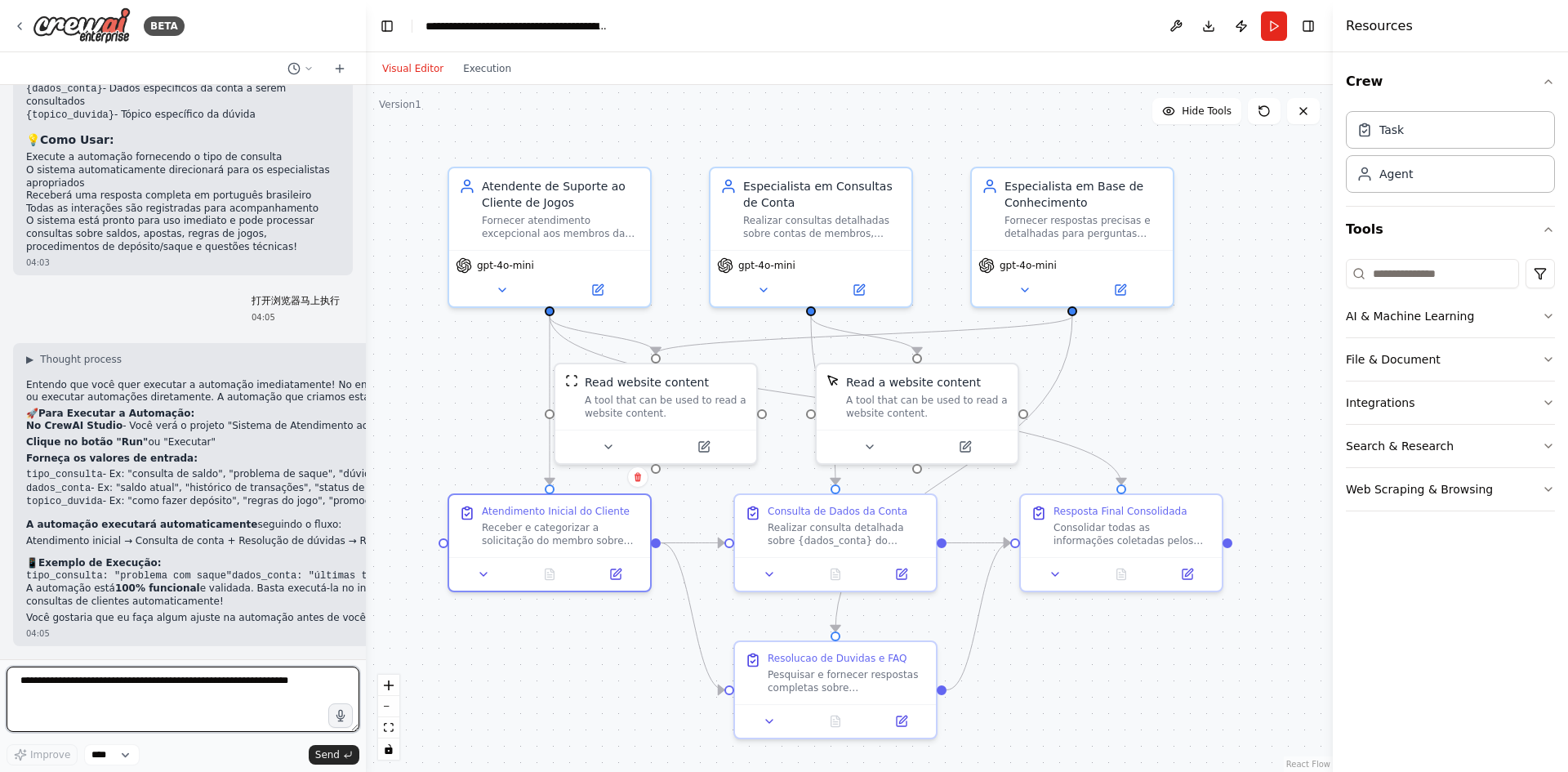
click at [78, 691] on textarea at bounding box center [183, 699] width 353 height 66
click at [78, 689] on textarea at bounding box center [183, 699] width 353 height 66
click at [94, 681] on textarea at bounding box center [183, 699] width 353 height 66
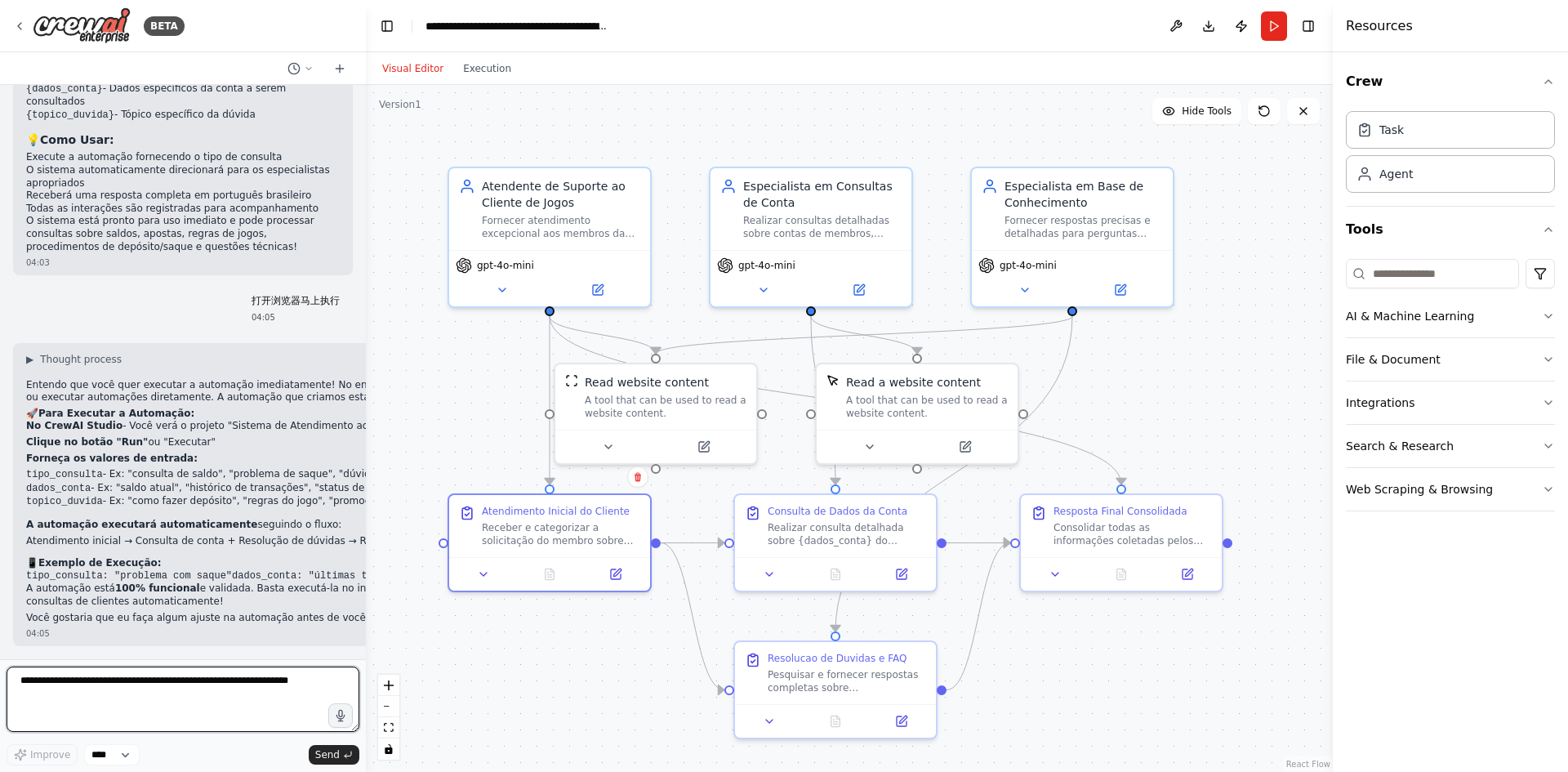
click at [94, 681] on textarea at bounding box center [183, 699] width 353 height 66
click at [134, 755] on select "****" at bounding box center [111, 755] width 56 height 22
click at [208, 716] on textarea at bounding box center [183, 699] width 353 height 66
paste textarea "**********"
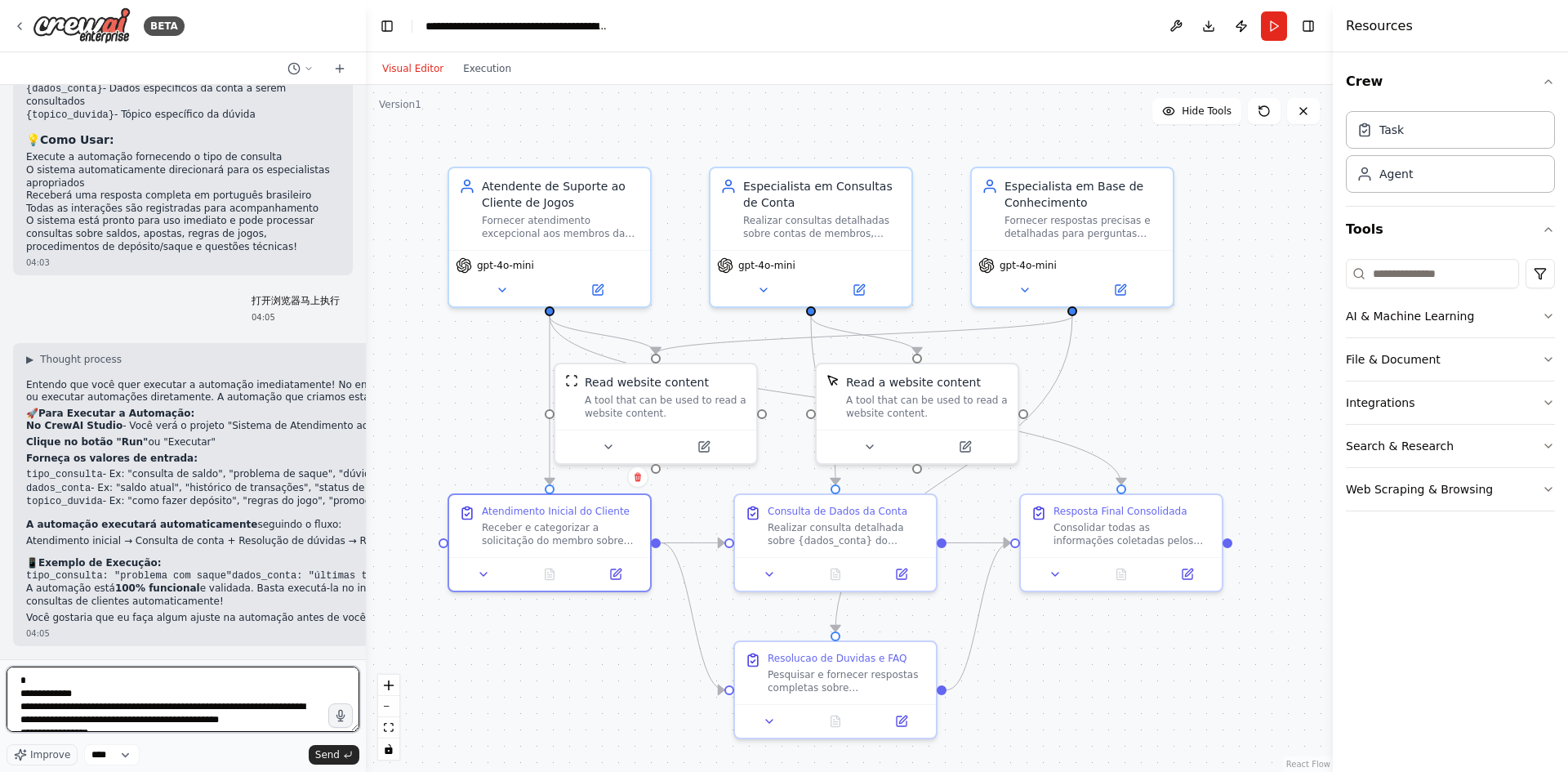
scroll to position [3340, 0]
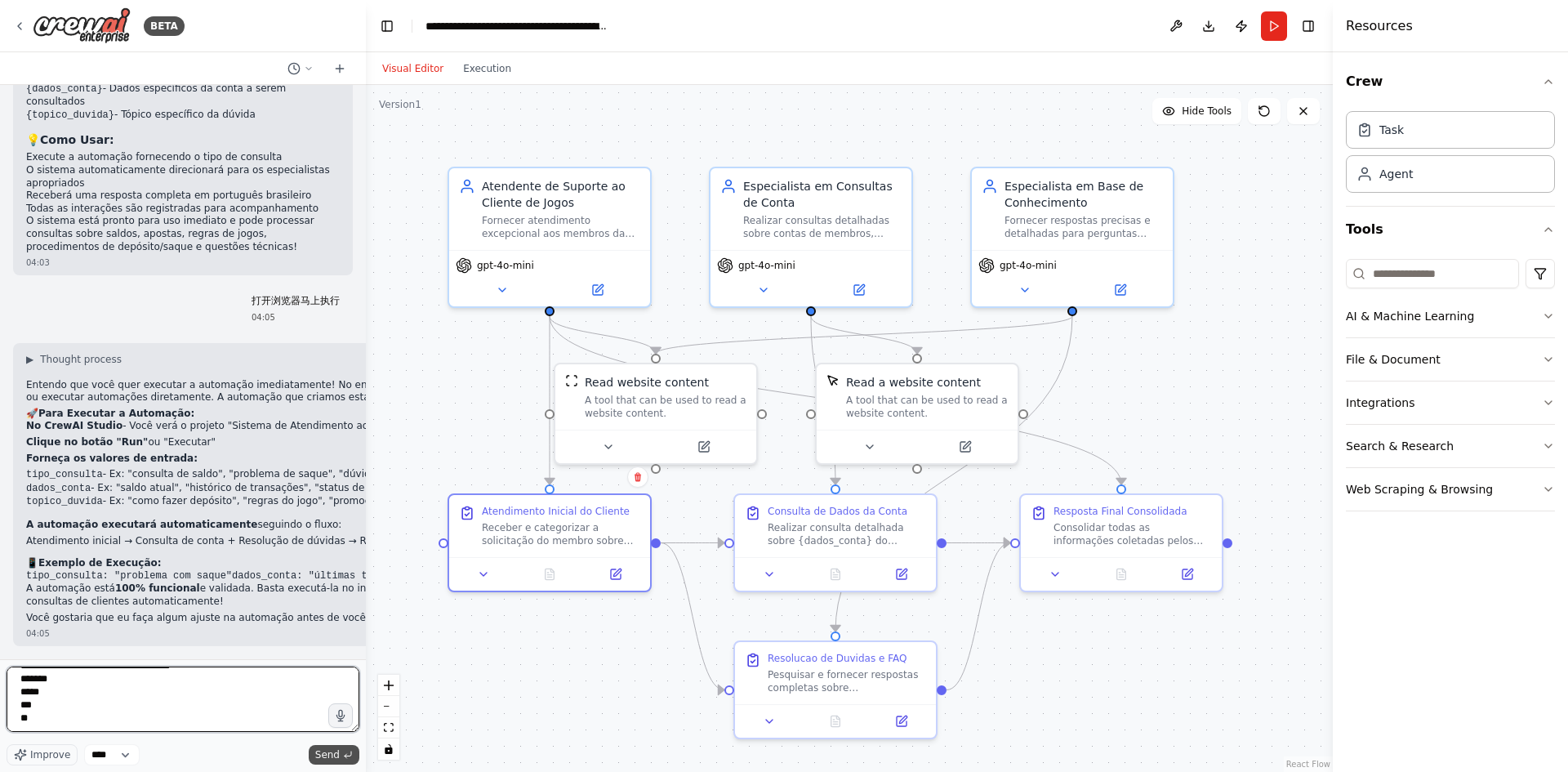
type textarea "**********"
click at [337, 748] on span "Send" at bounding box center [328, 755] width 25 height 13
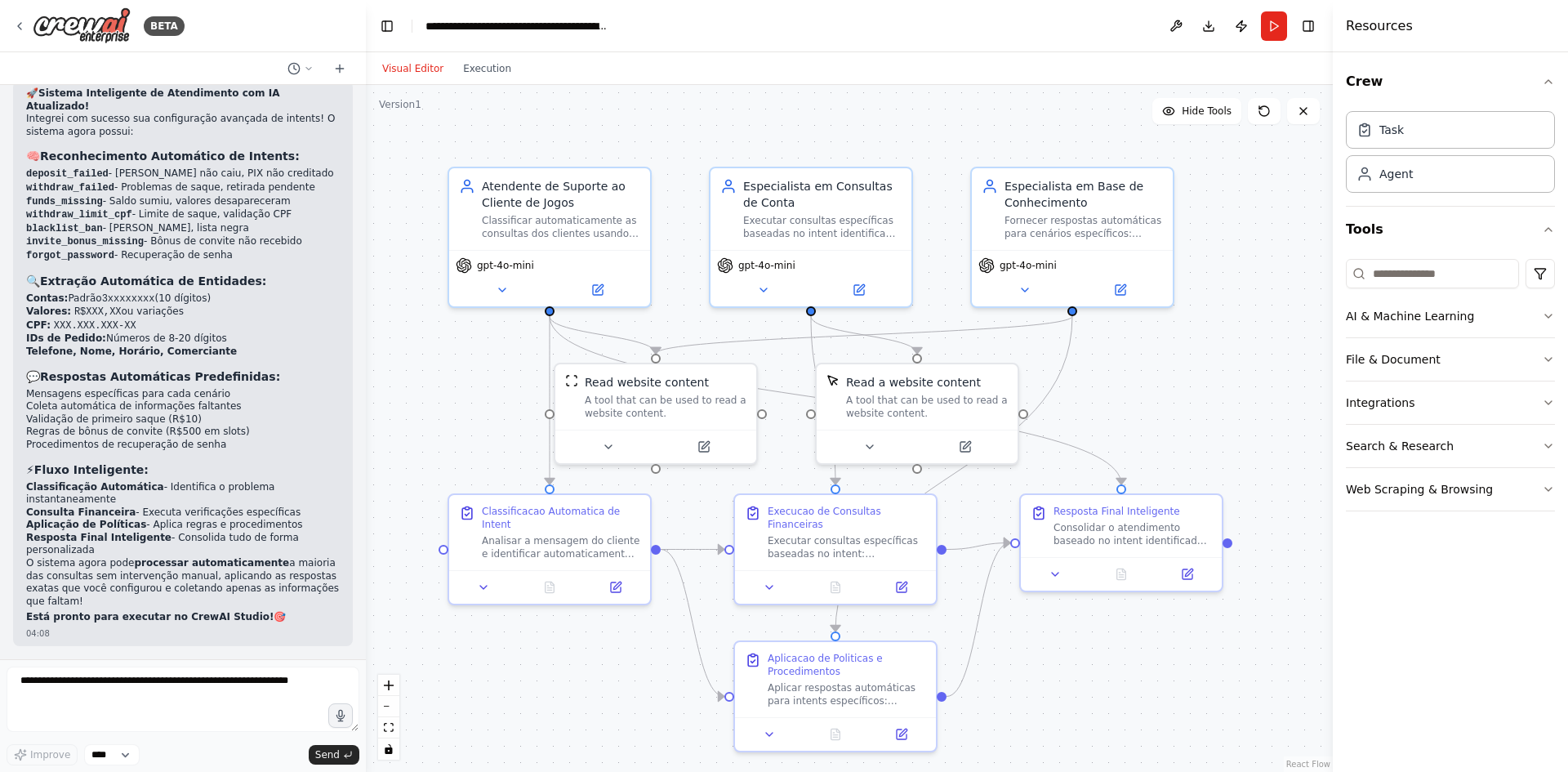
scroll to position [5098, 0]
click at [157, 698] on textarea at bounding box center [183, 699] width 353 height 66
type textarea "*"
type textarea "**********"
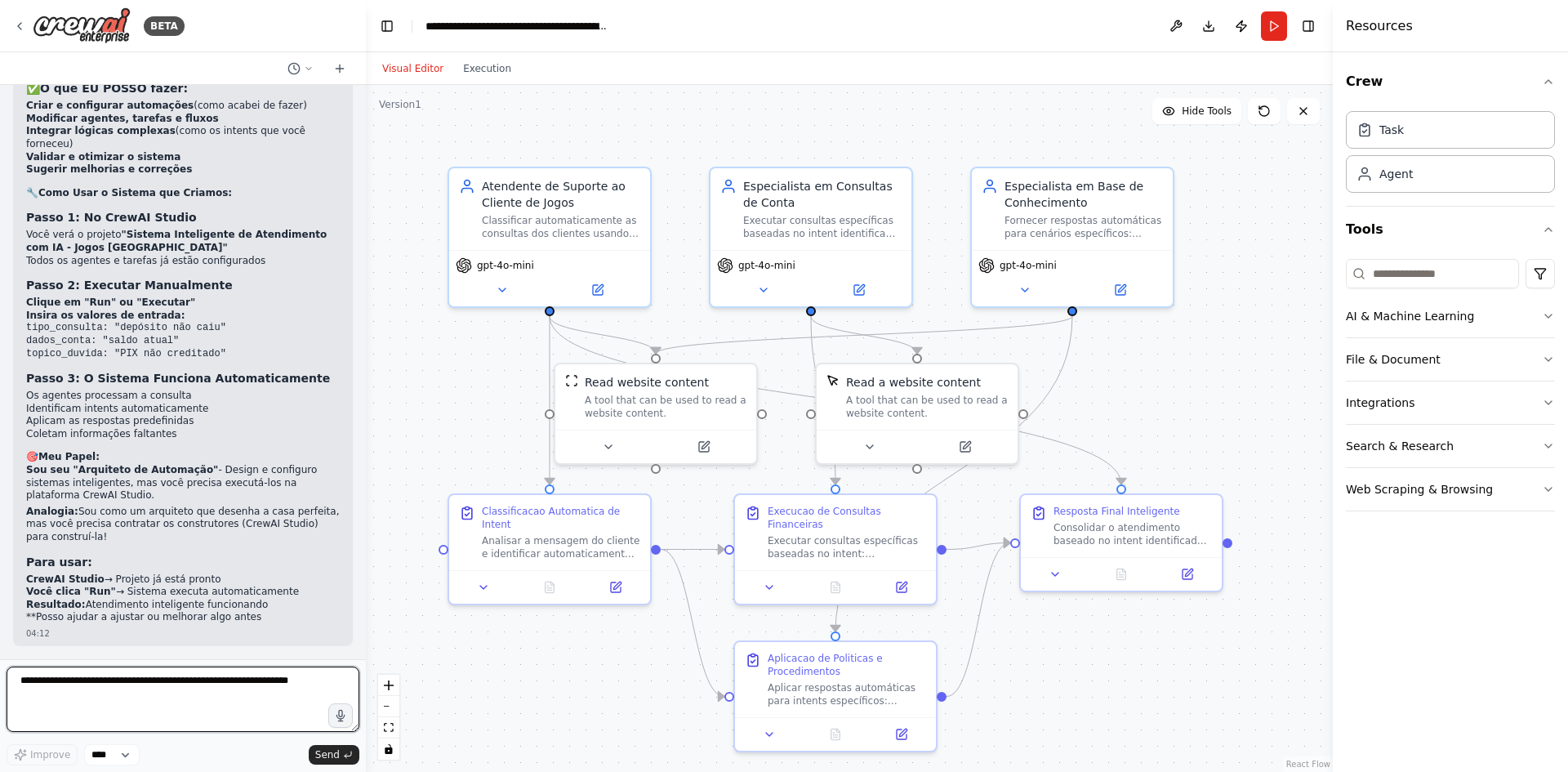
scroll to position [5895, 0]
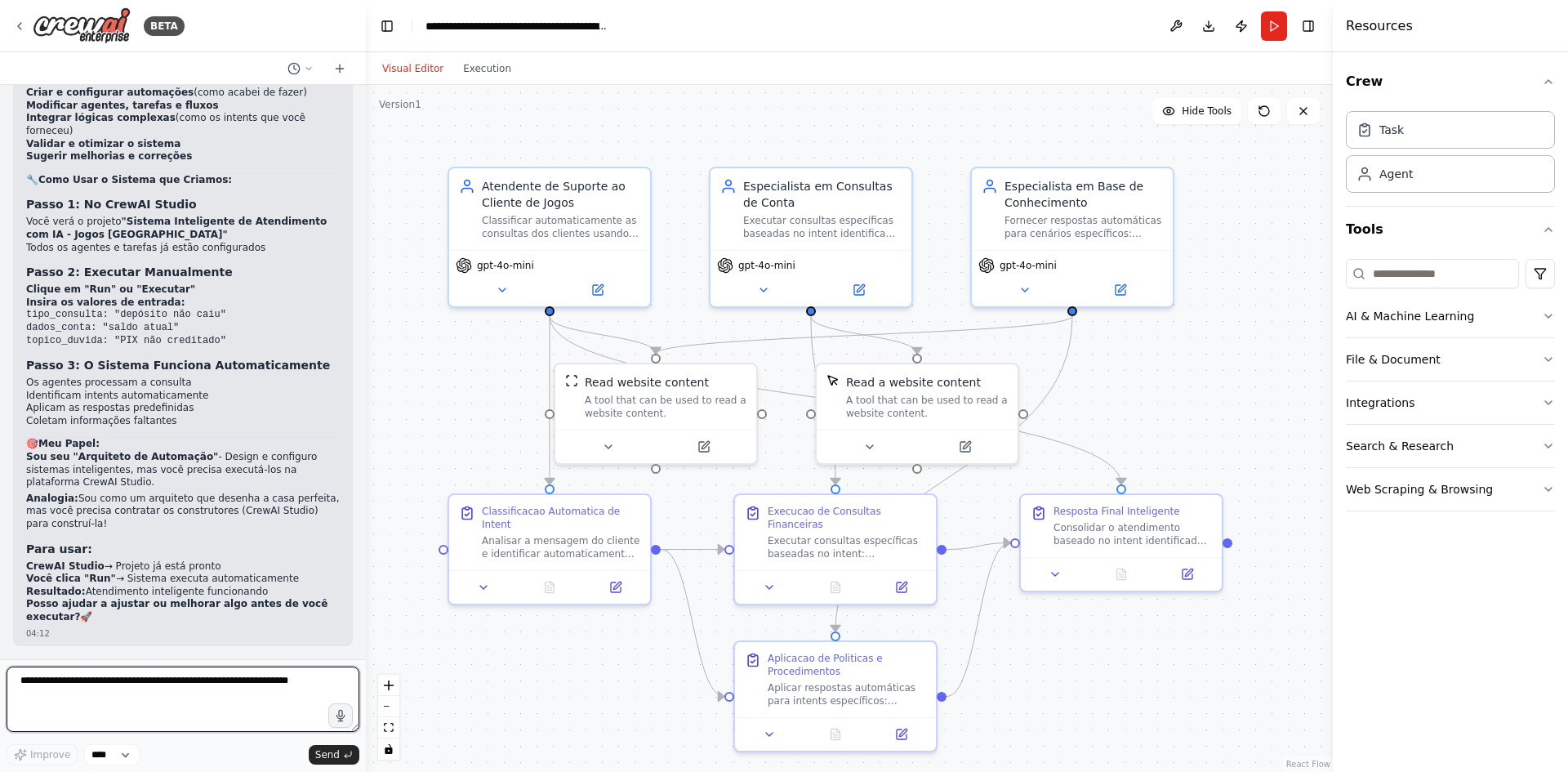
click at [187, 708] on textarea at bounding box center [183, 699] width 353 height 66
type textarea "*"
type textarea "**"
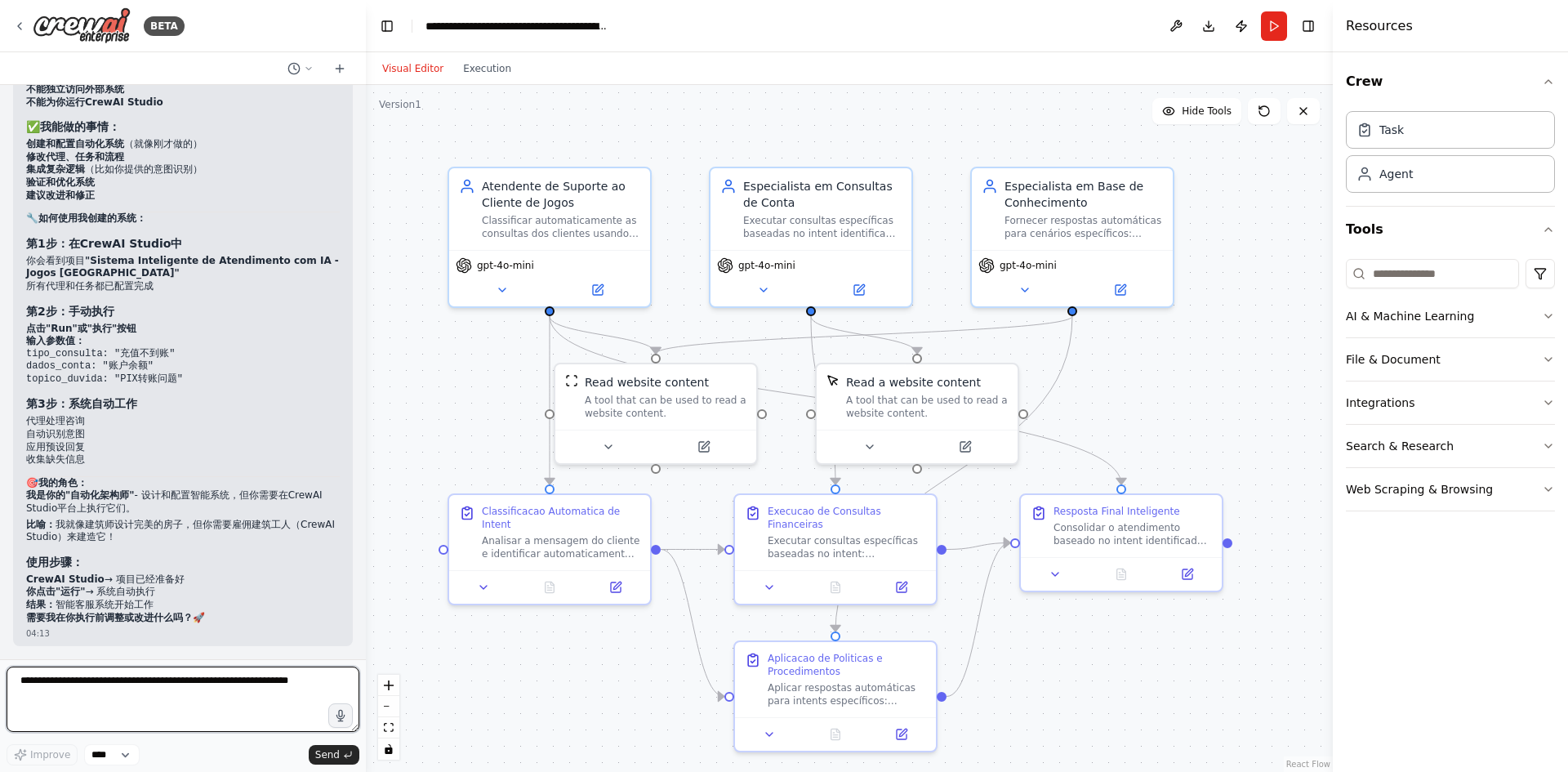
scroll to position [6302, 0]
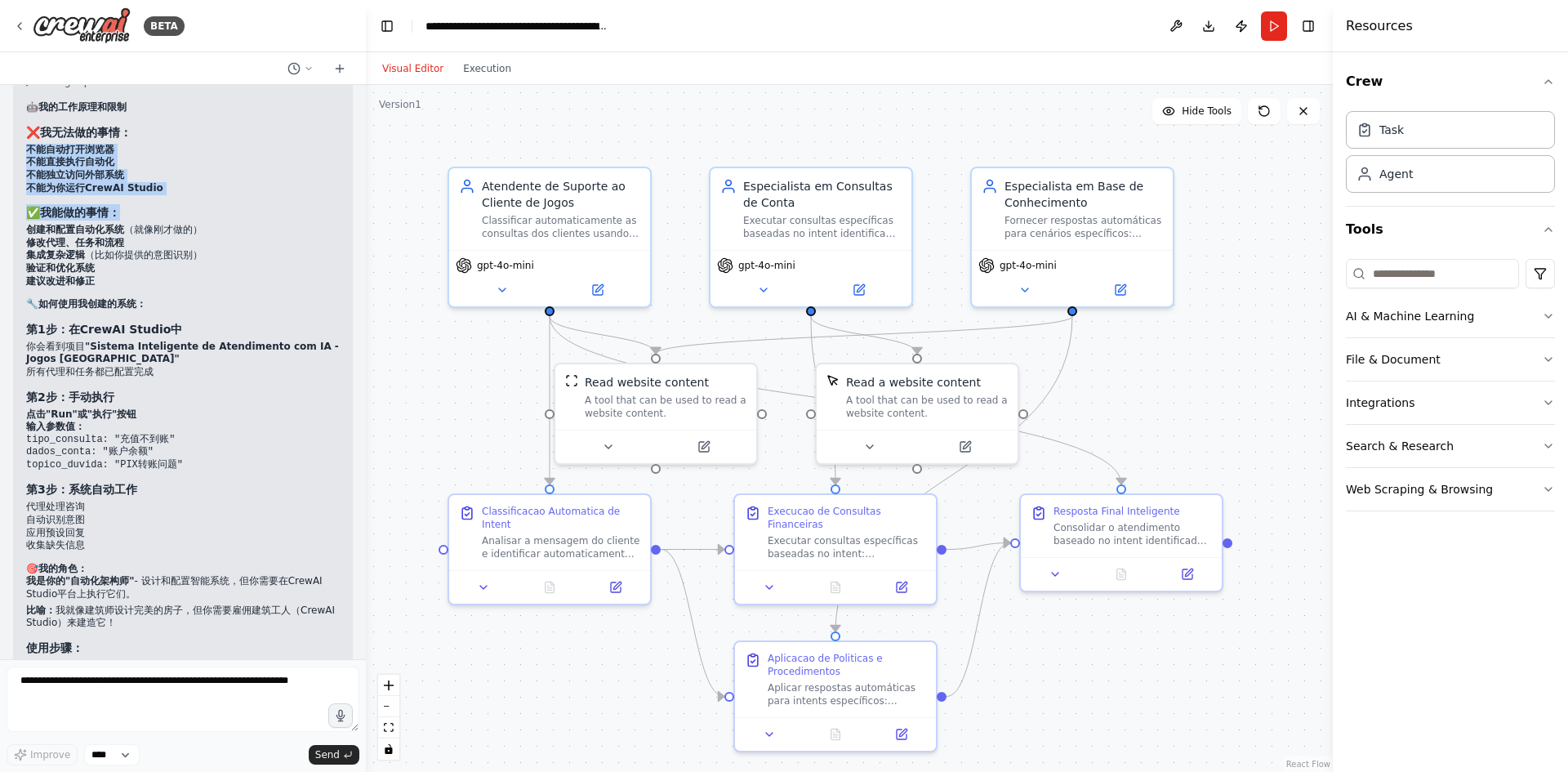
drag, startPoint x: 26, startPoint y: 390, endPoint x: 160, endPoint y: 444, distance: 144.5
click at [160, 444] on div "▶ Thought process 🤖 我的工作原理和限制 ❌ 我无法做的事情： 不能自动打开浏览器 不能直接执行自动化 不能独立访问外部系统 不能为你运行C…" at bounding box center [183, 398] width 339 height 667
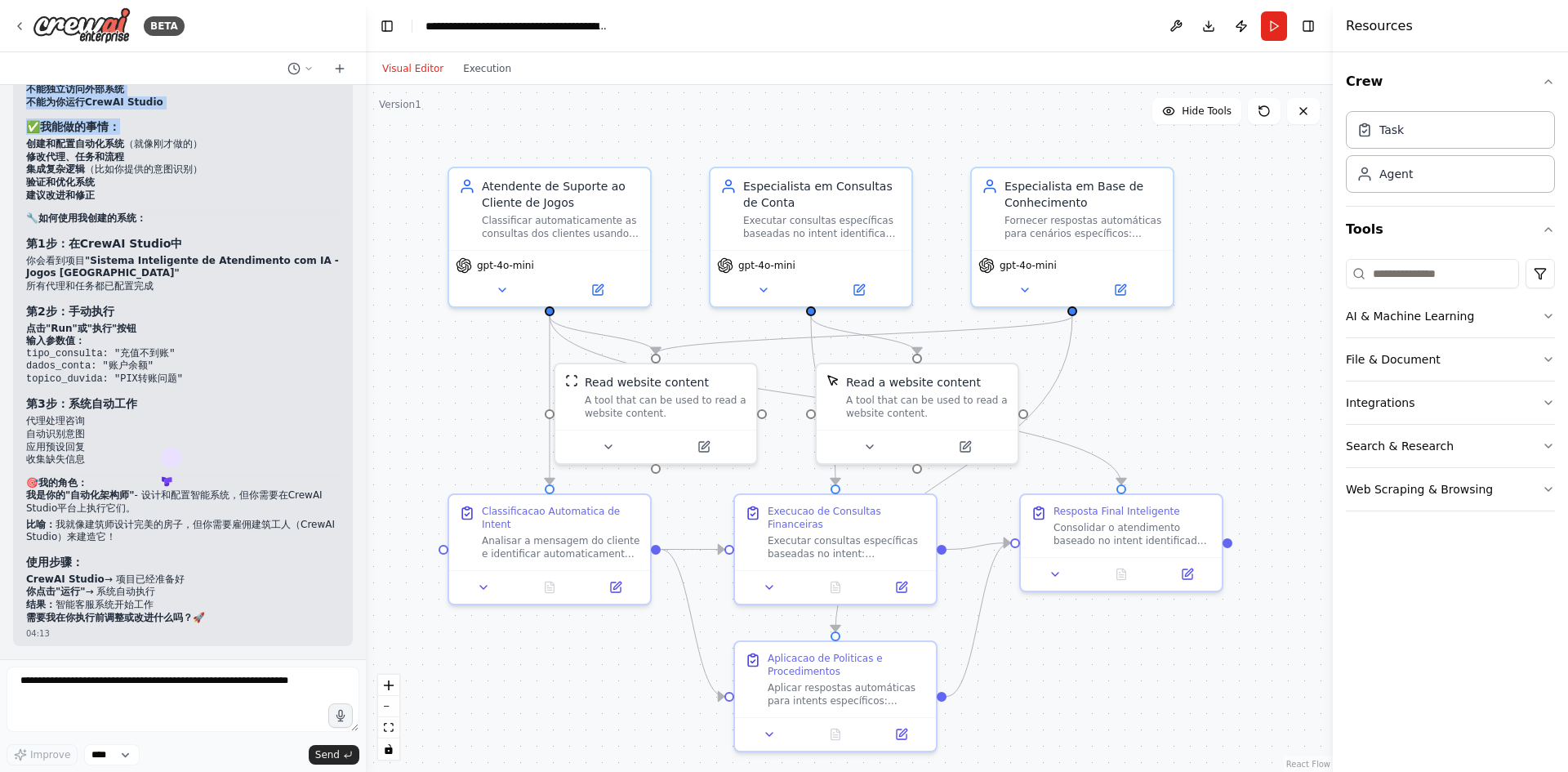
scroll to position [6629, 0]
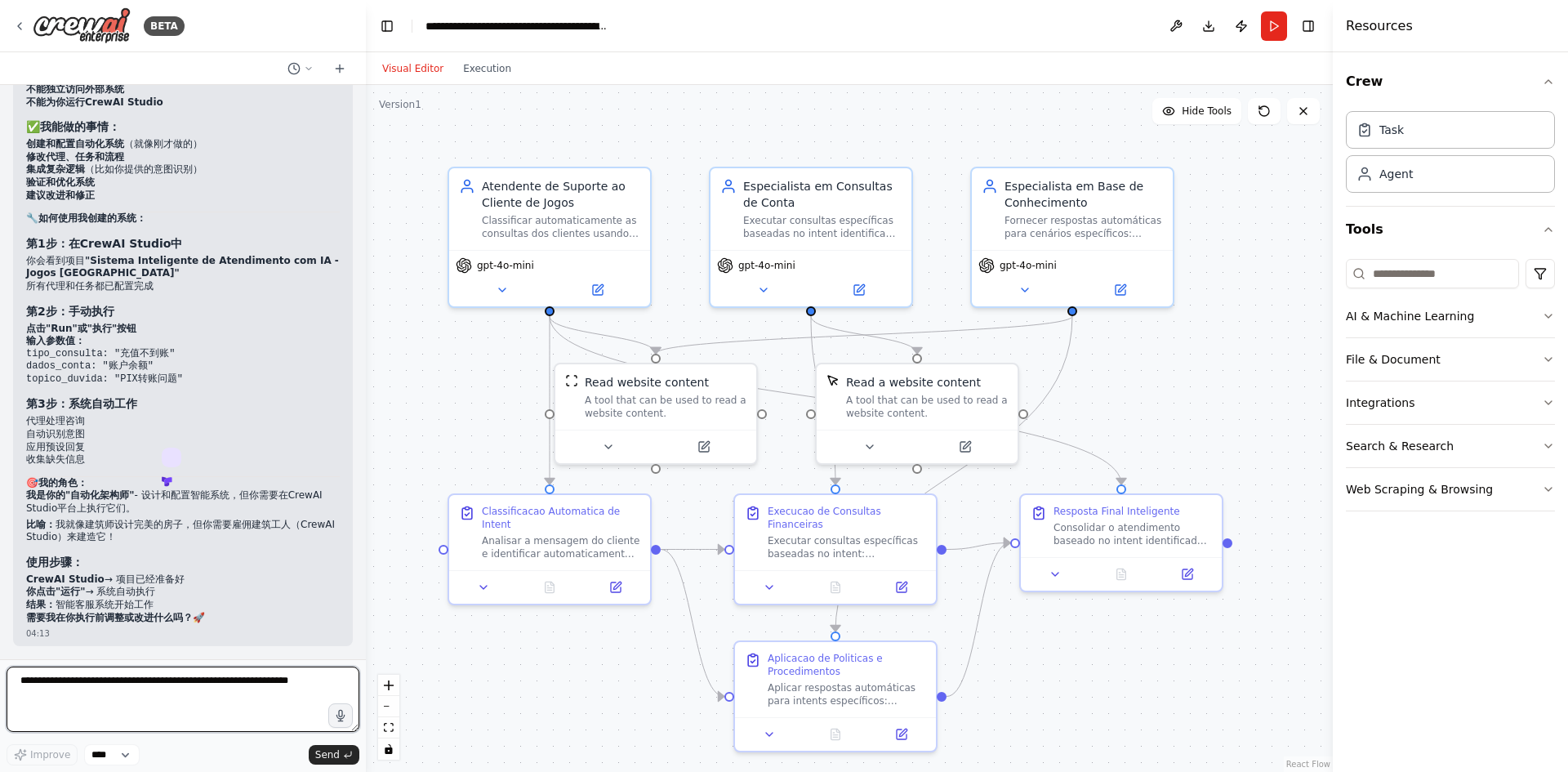
click at [94, 710] on textarea at bounding box center [183, 699] width 353 height 66
type textarea "*"
type textarea "**********"
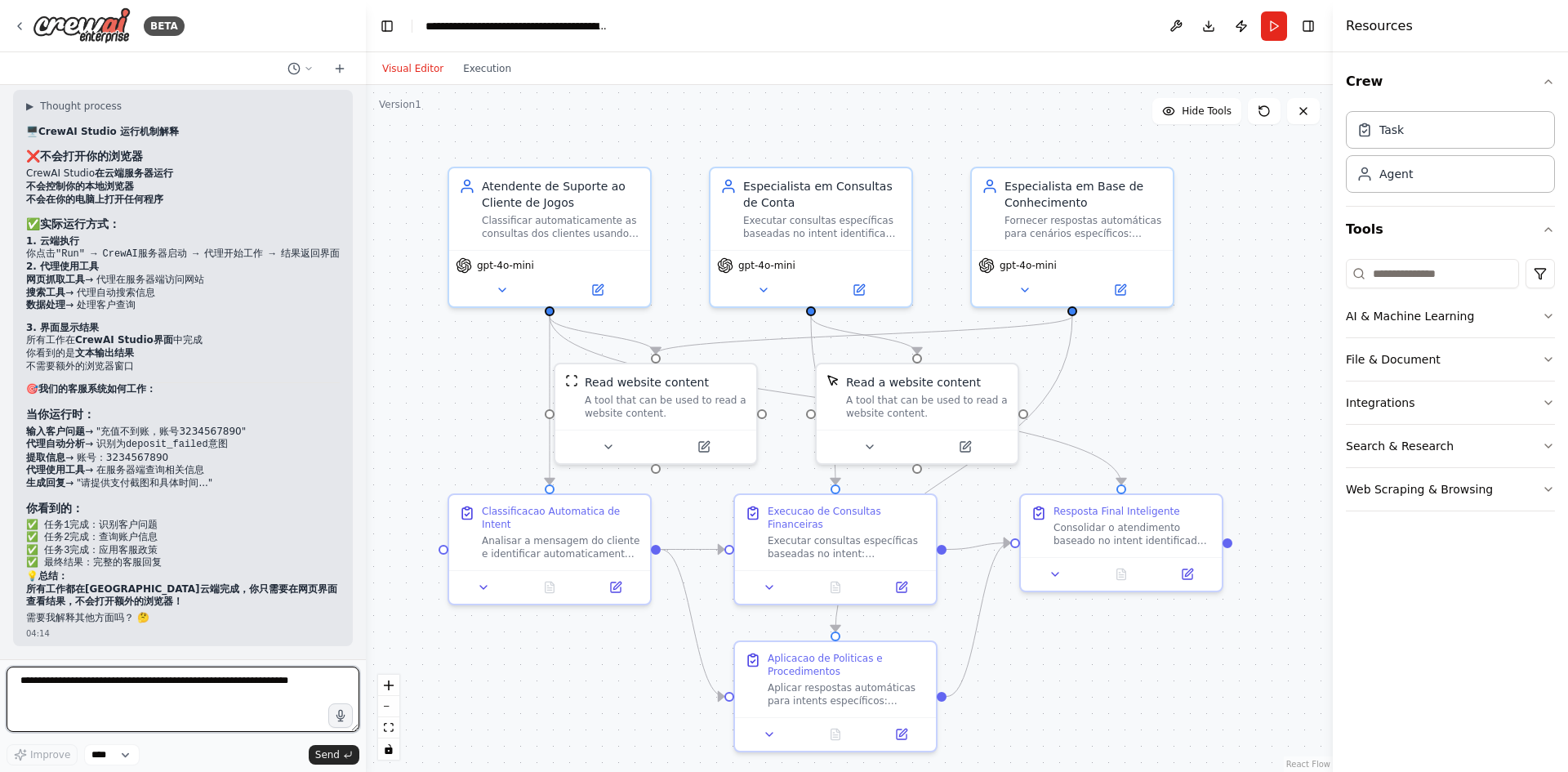
scroll to position [7146, 0]
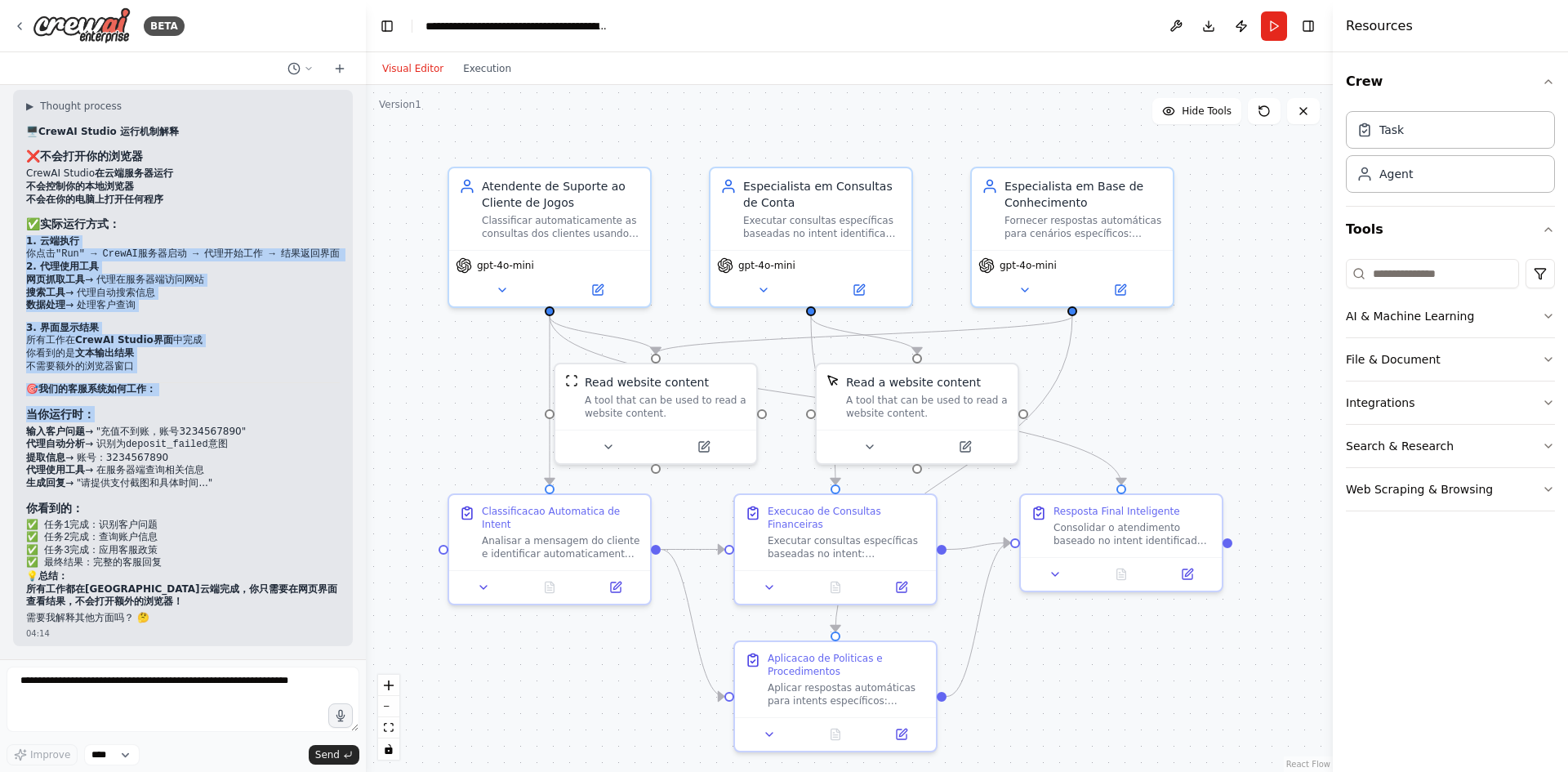
drag, startPoint x: 24, startPoint y: 354, endPoint x: 191, endPoint y: 520, distance: 235.5
click at [191, 520] on div "▶ Thought process 🖥️ CrewAI Studio 运行机制解释 ❌ 不会打开你的浏览器 CrewAI Studio 在云端服务器运行 不会…" at bounding box center [183, 368] width 339 height 557
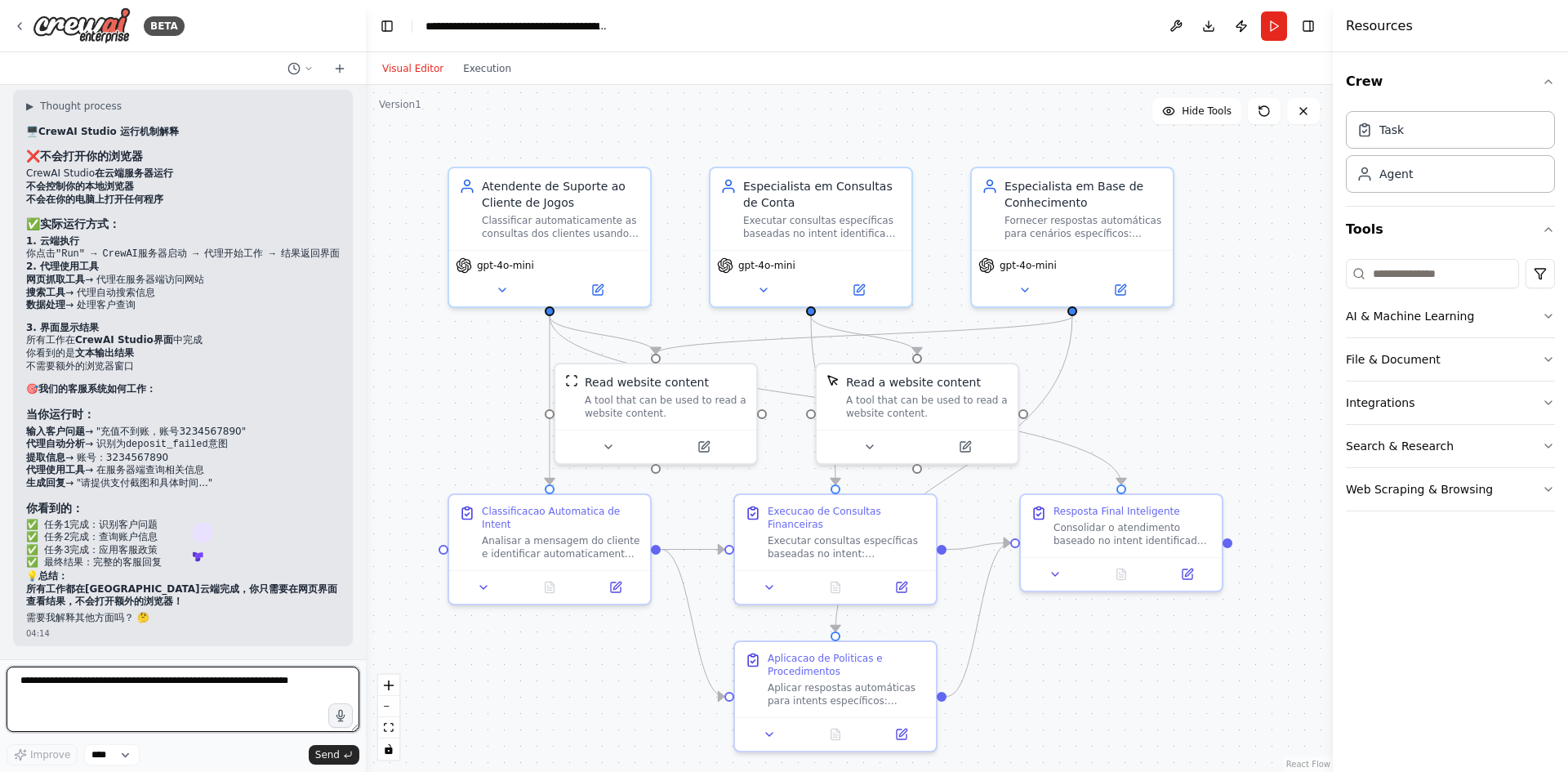
click at [112, 706] on textarea at bounding box center [183, 699] width 353 height 66
type textarea "*"
click at [128, 682] on textarea at bounding box center [183, 699] width 353 height 66
type textarea "*******"
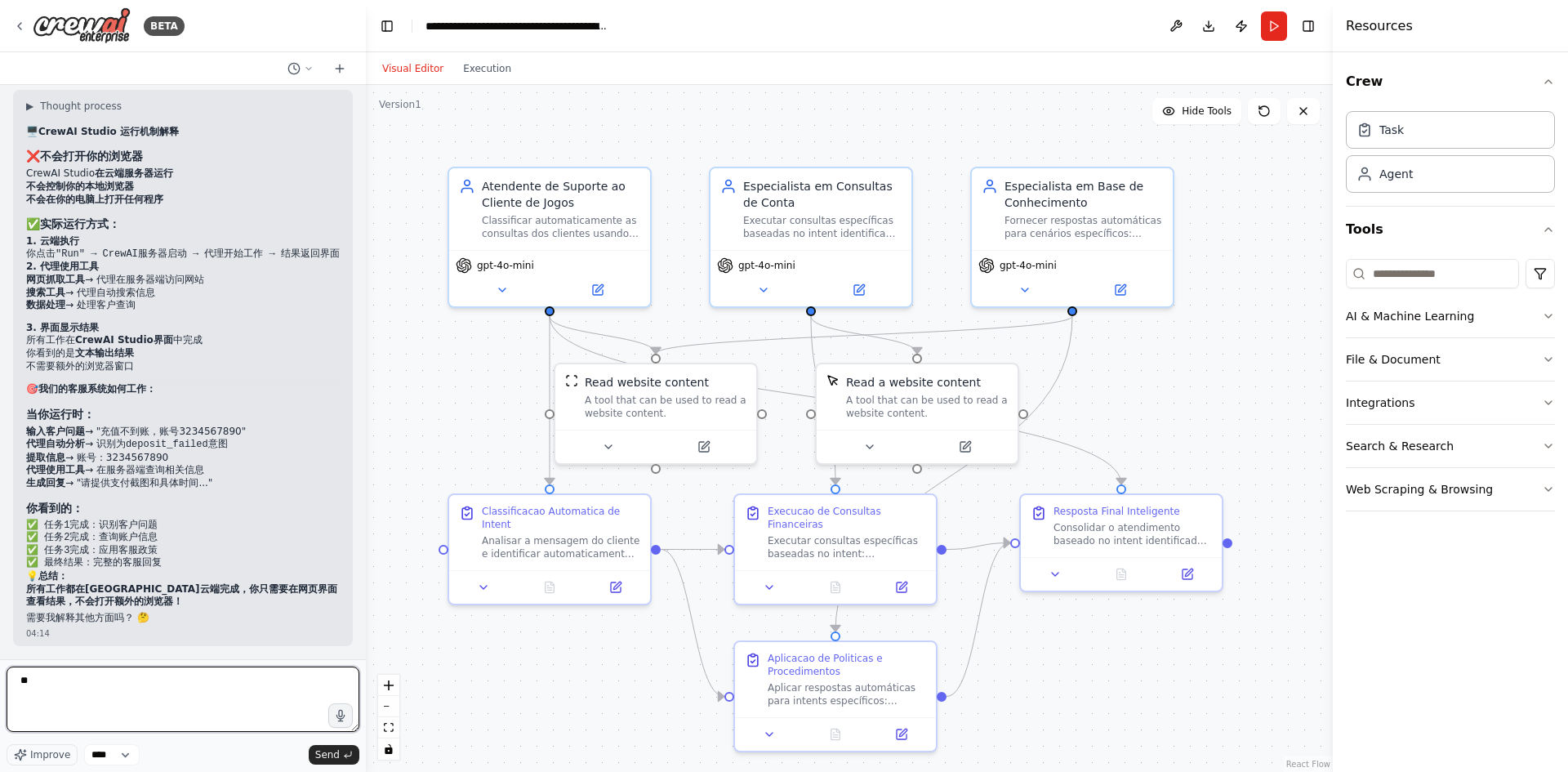
type textarea "*"
type textarea "**********"
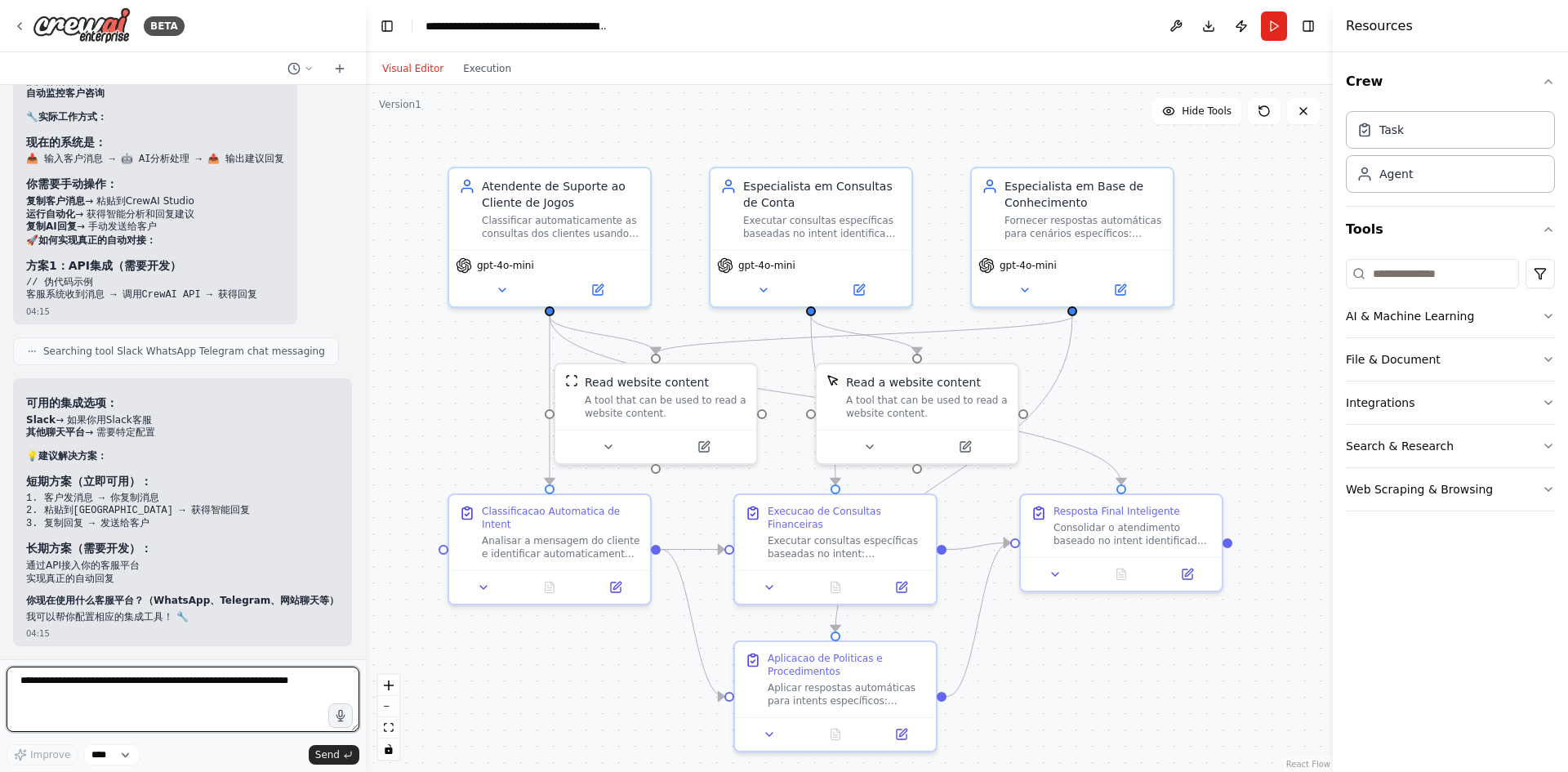
scroll to position [8050, 0]
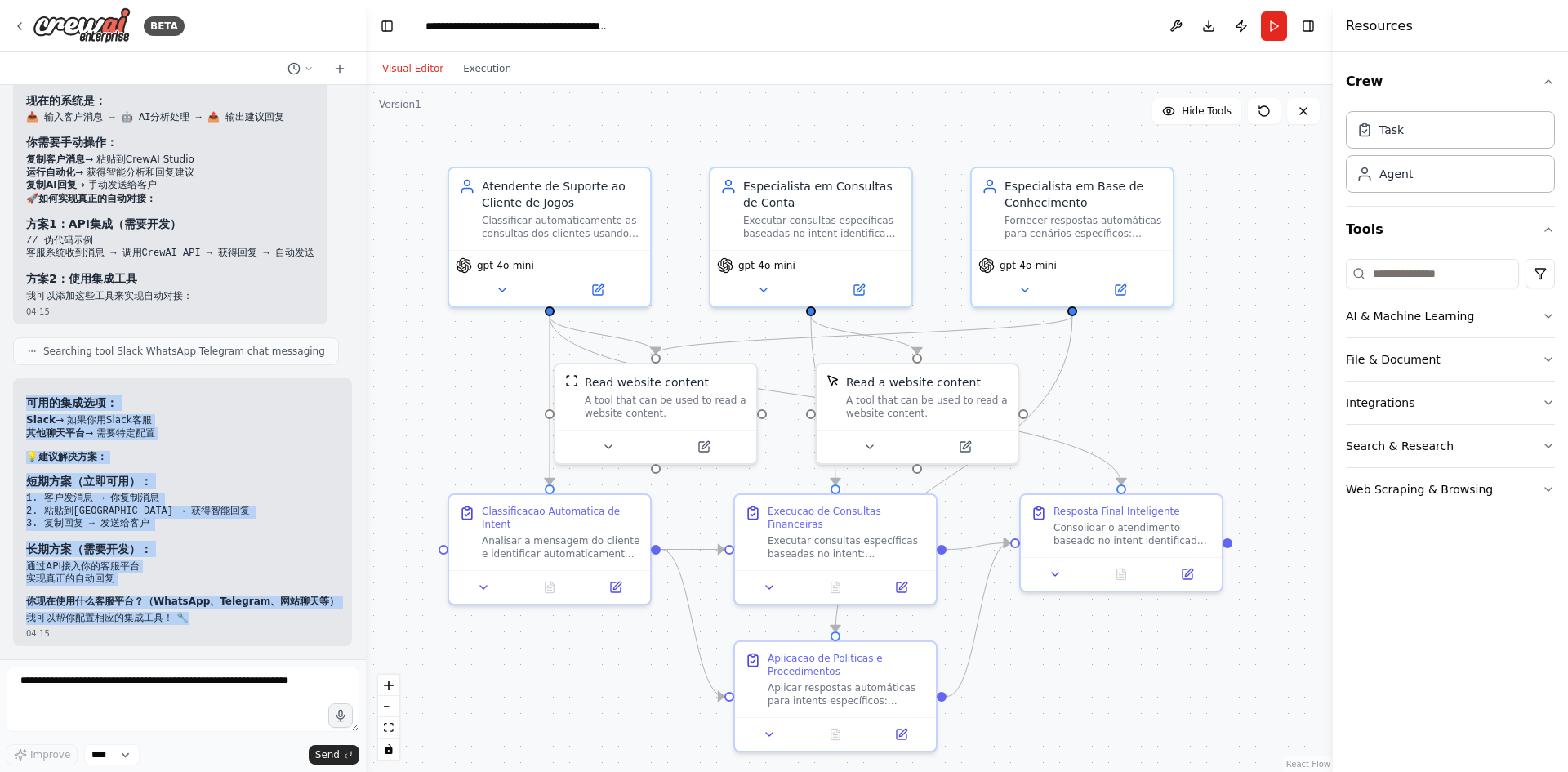
drag, startPoint x: 42, startPoint y: 392, endPoint x: 249, endPoint y: 611, distance: 301.3
click at [249, 611] on div "自动化巴西博彩客服，主要是解决会员的所有问题，帮忙查询情况，以及解答疑问 04:01 ▶ Thought process 我来帮您创建一个巴西博彩客服自动化系…" at bounding box center [183, 372] width 366 height 574
click at [262, 518] on pre "1. 客户发消息 → 你复制消息 2. 粘贴到CrewAI → 获得智能回复 3. 复制回复 → 发送给客户" at bounding box center [182, 511] width 313 height 38
